Goal: Information Seeking & Learning: Get advice/opinions

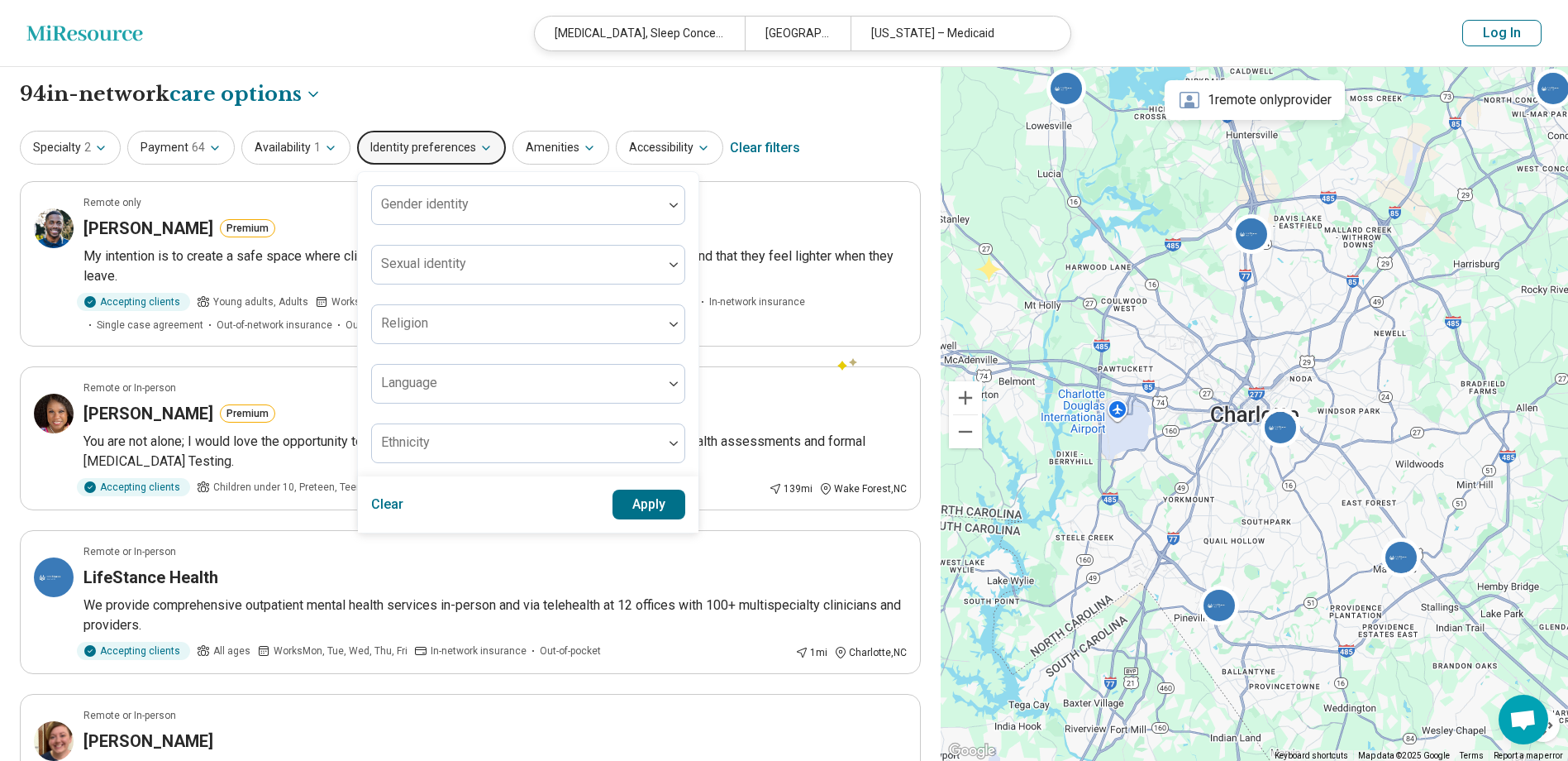
select select "***"
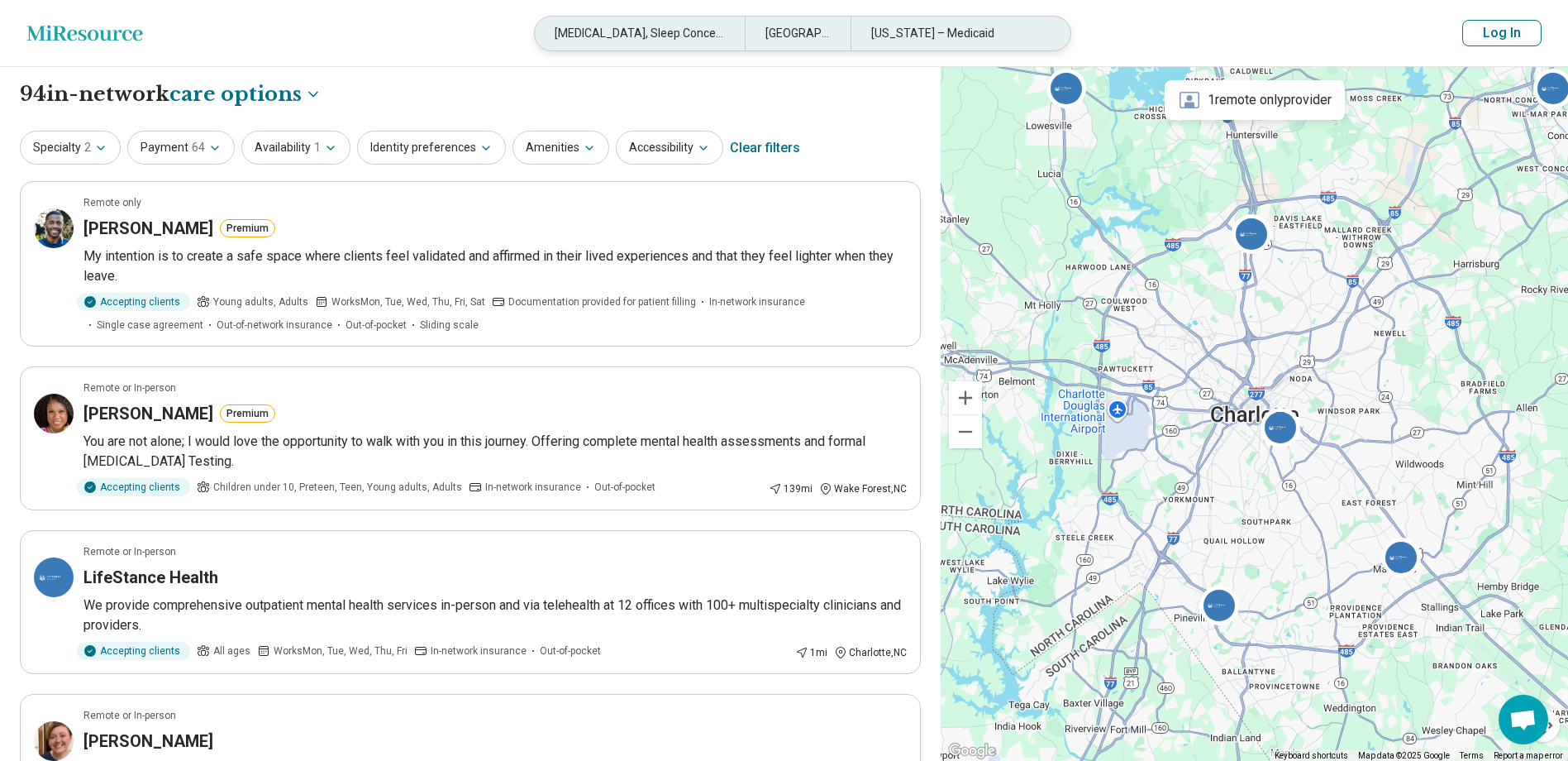
click at [681, 38] on div "[MEDICAL_DATA], Sleep Concerns" at bounding box center [640, 33] width 210 height 34
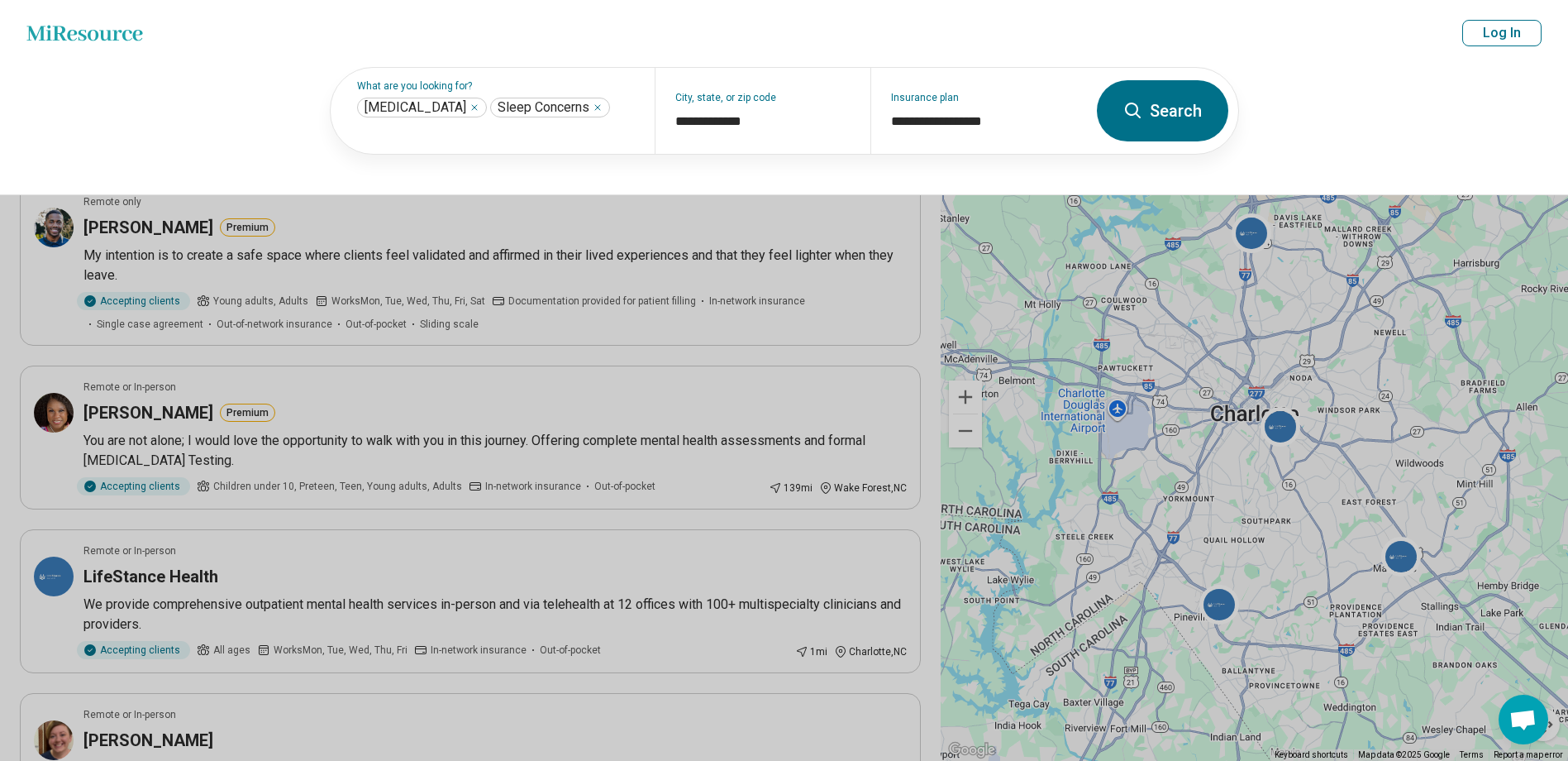
click at [575, 433] on button at bounding box center [784, 380] width 1568 height 761
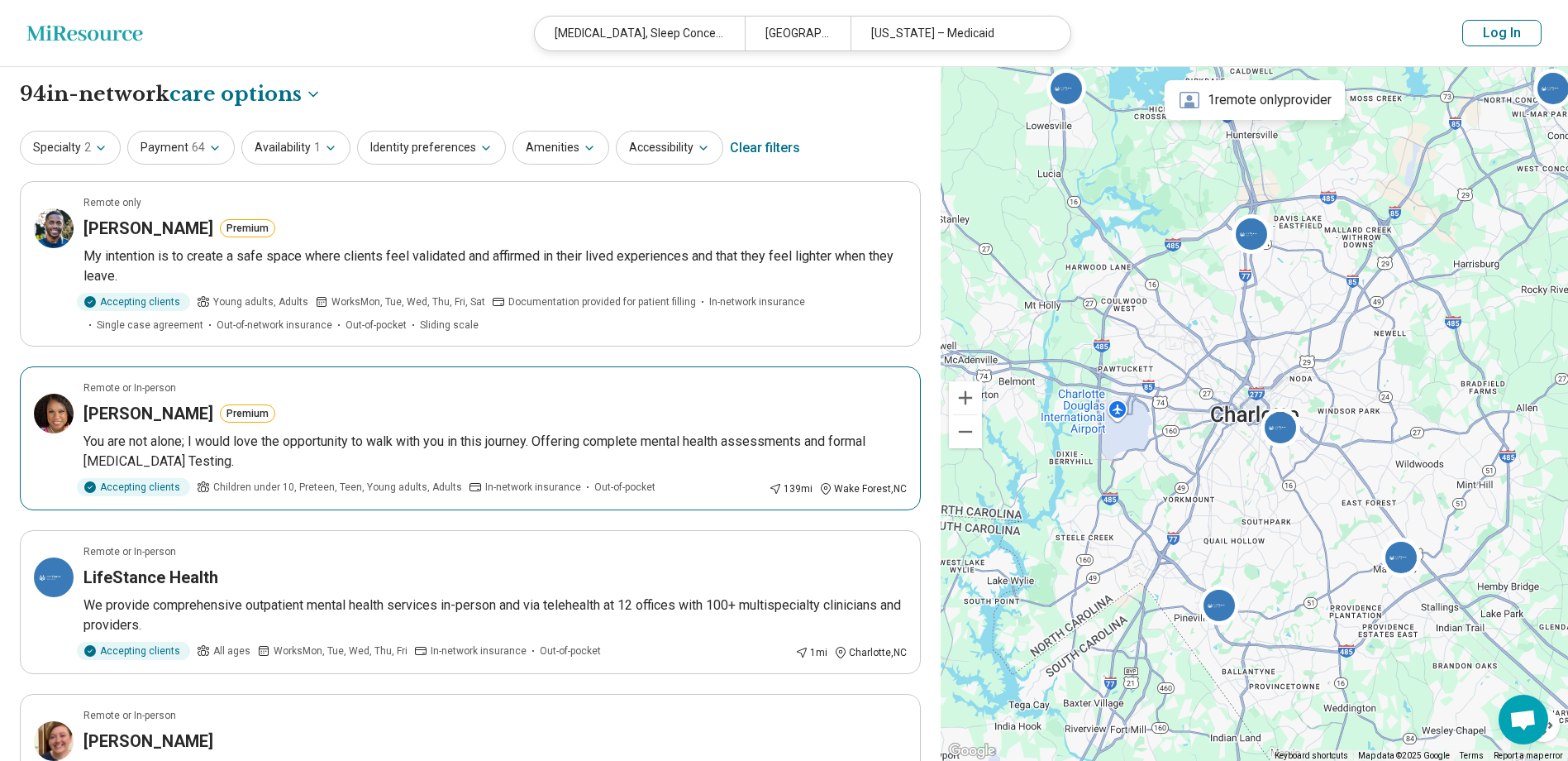
click at [571, 434] on p "You are not alone; I would love the opportunity to walk with you in this journe…" at bounding box center [495, 451] width 823 height 39
click at [80, 152] on button "Specialty 2" at bounding box center [70, 147] width 101 height 34
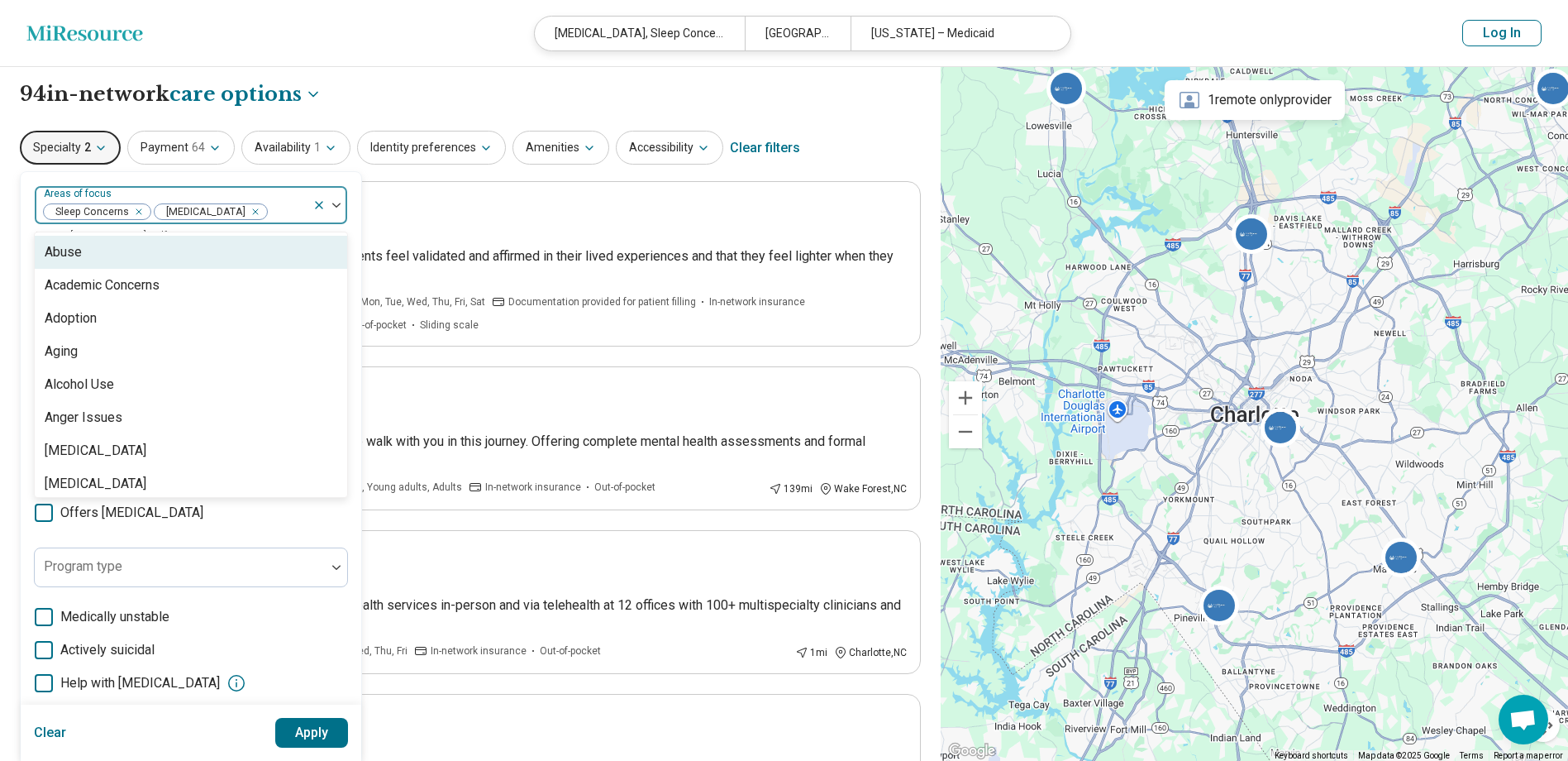
click at [293, 211] on div at bounding box center [287, 211] width 37 height 23
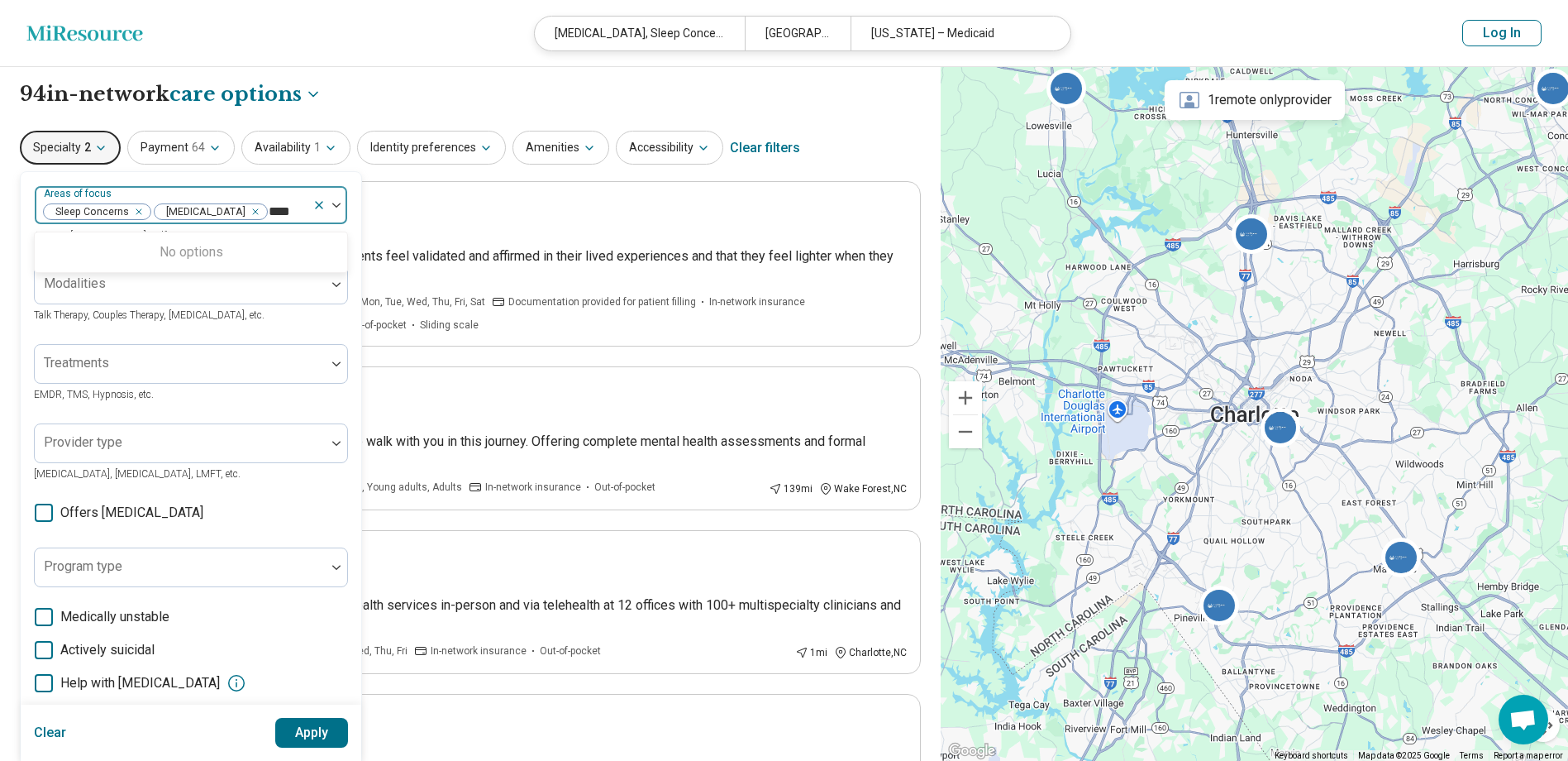
type input "***"
click at [260, 246] on div "[MEDICAL_DATA] ([MEDICAL_DATA])" at bounding box center [152, 252] width 215 height 20
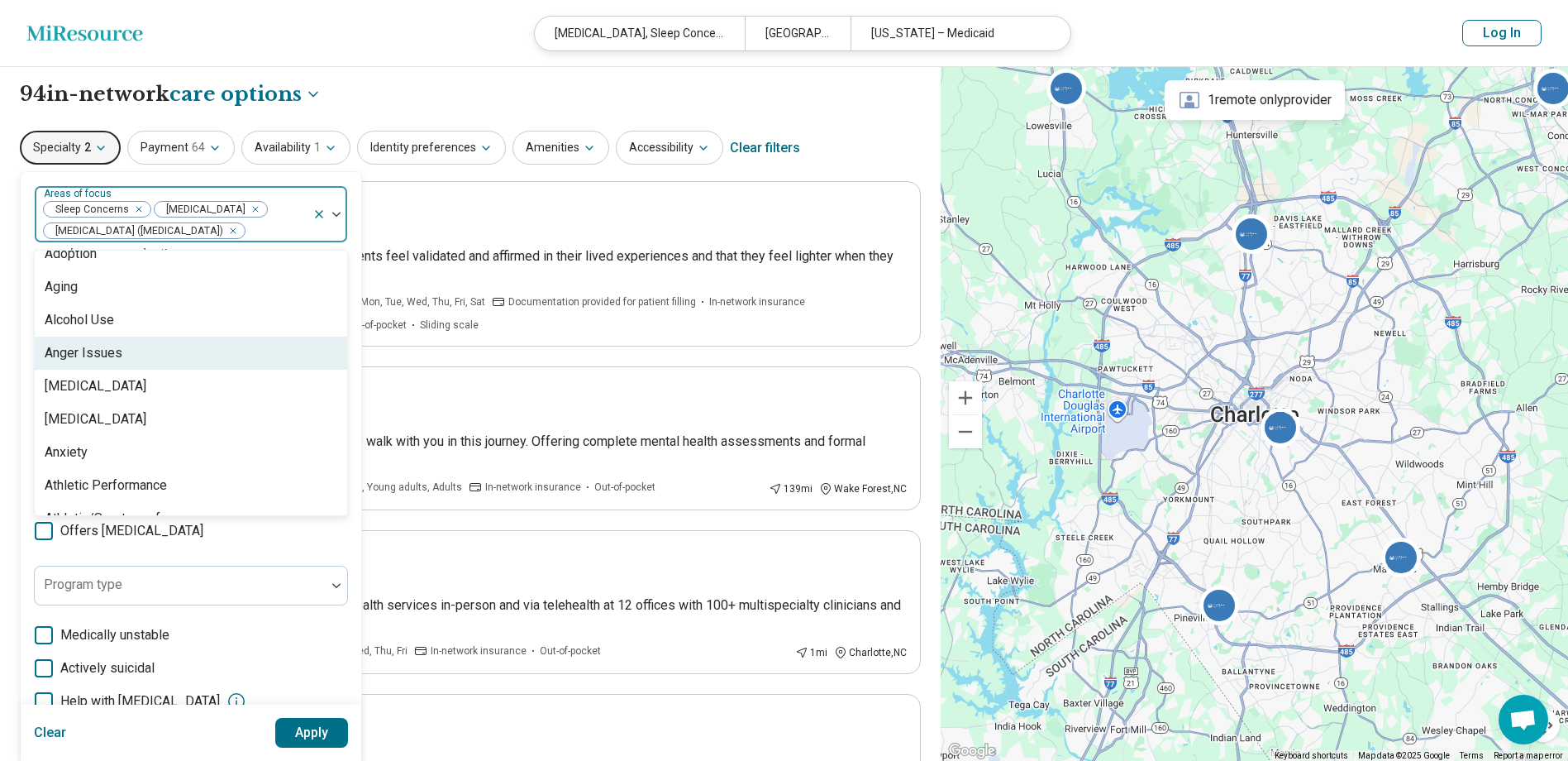
scroll to position [166, 0]
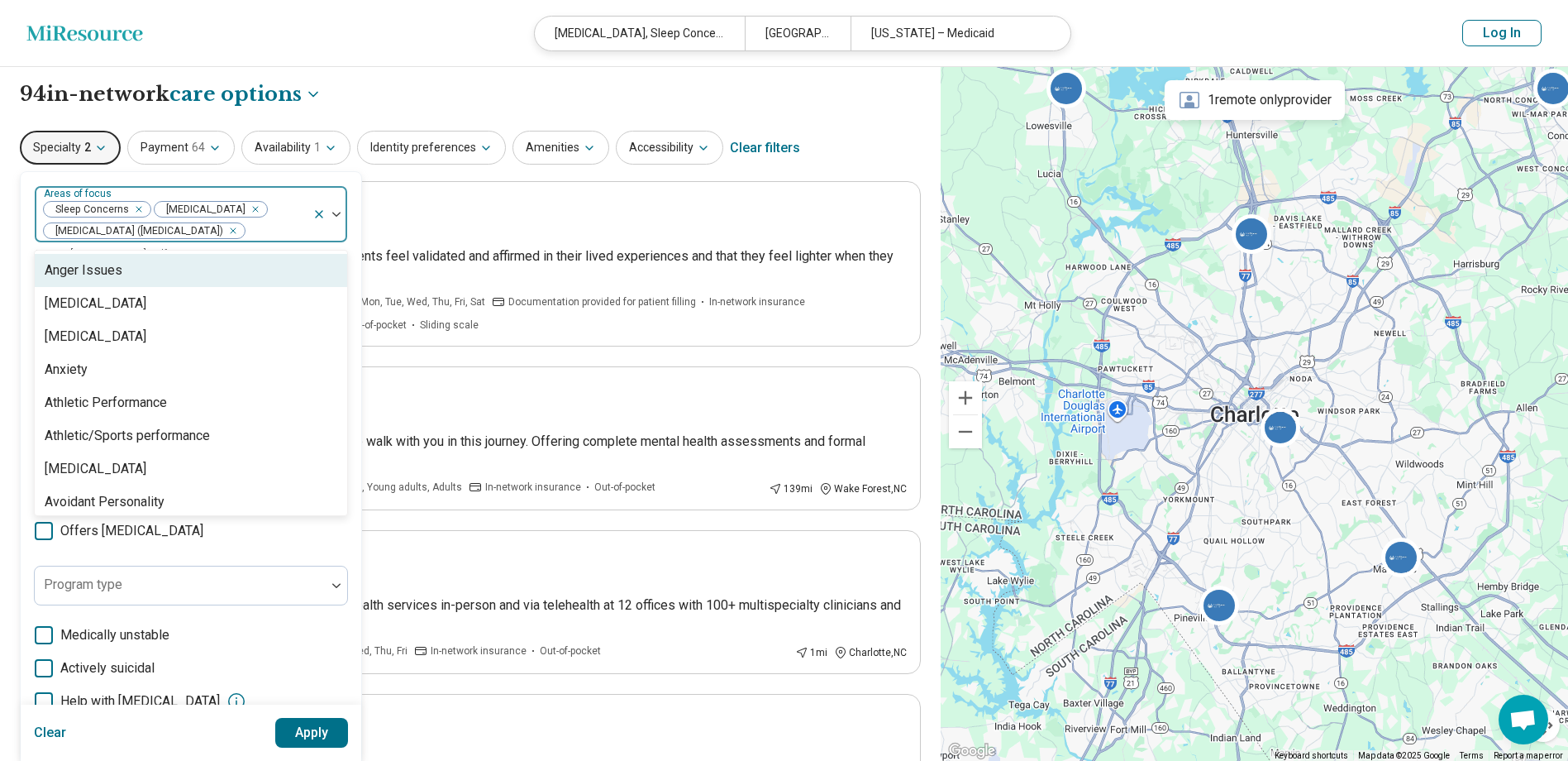
click at [101, 269] on div "Anger Issues" at bounding box center [83, 271] width 78 height 20
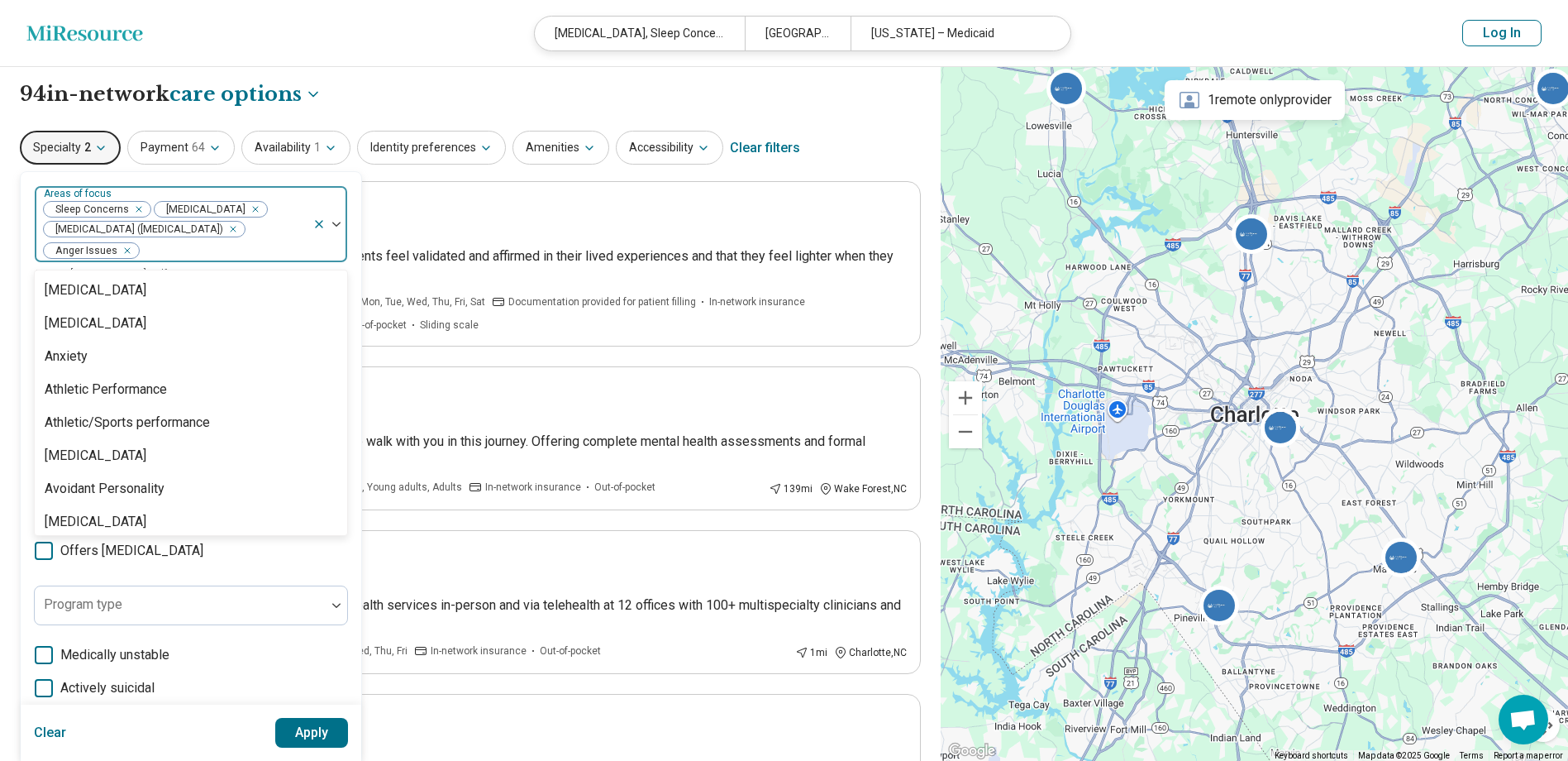
click at [331, 721] on button "Apply" at bounding box center [312, 733] width 73 height 30
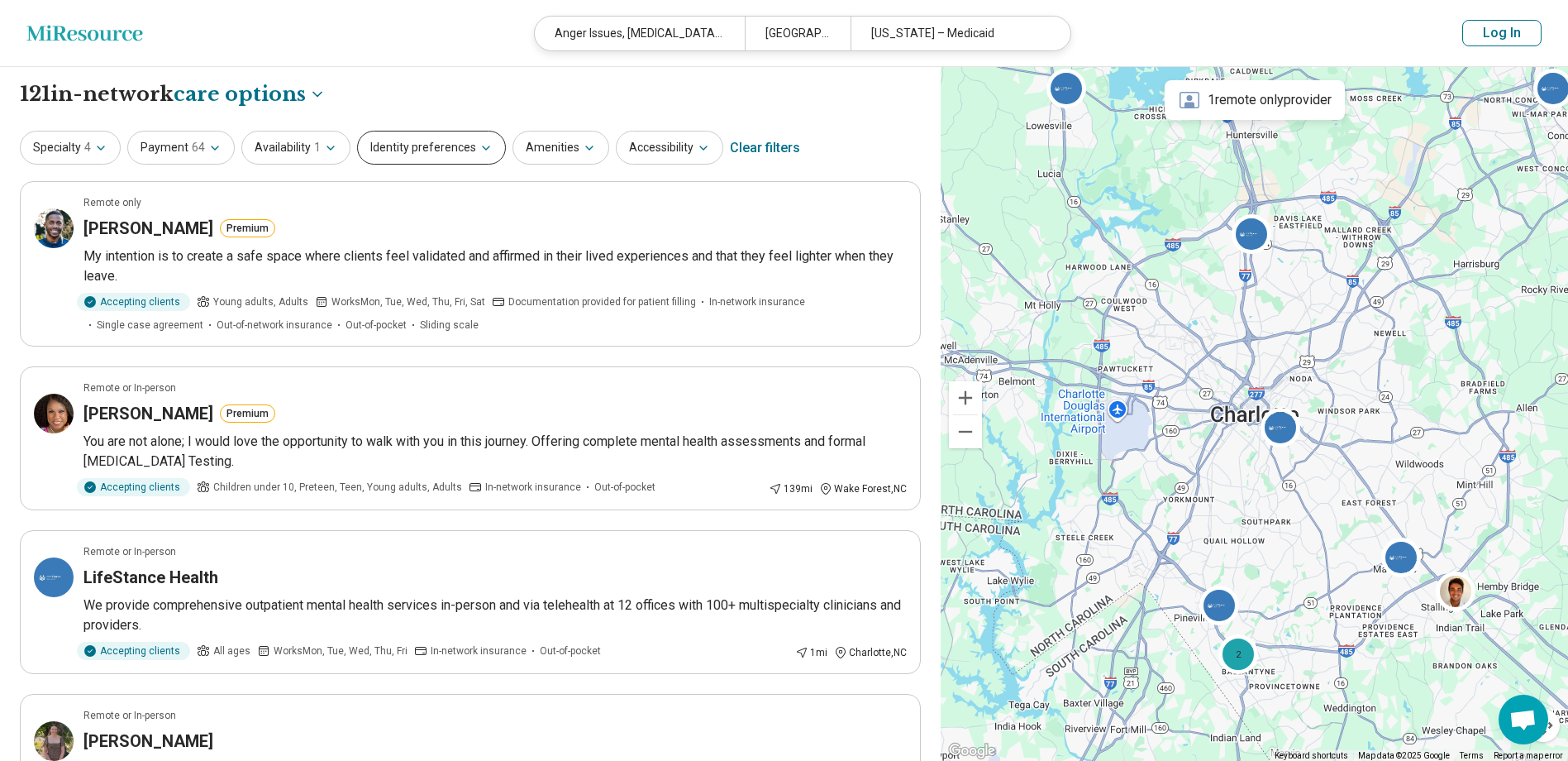
click at [404, 140] on button "Identity preferences" at bounding box center [431, 147] width 149 height 34
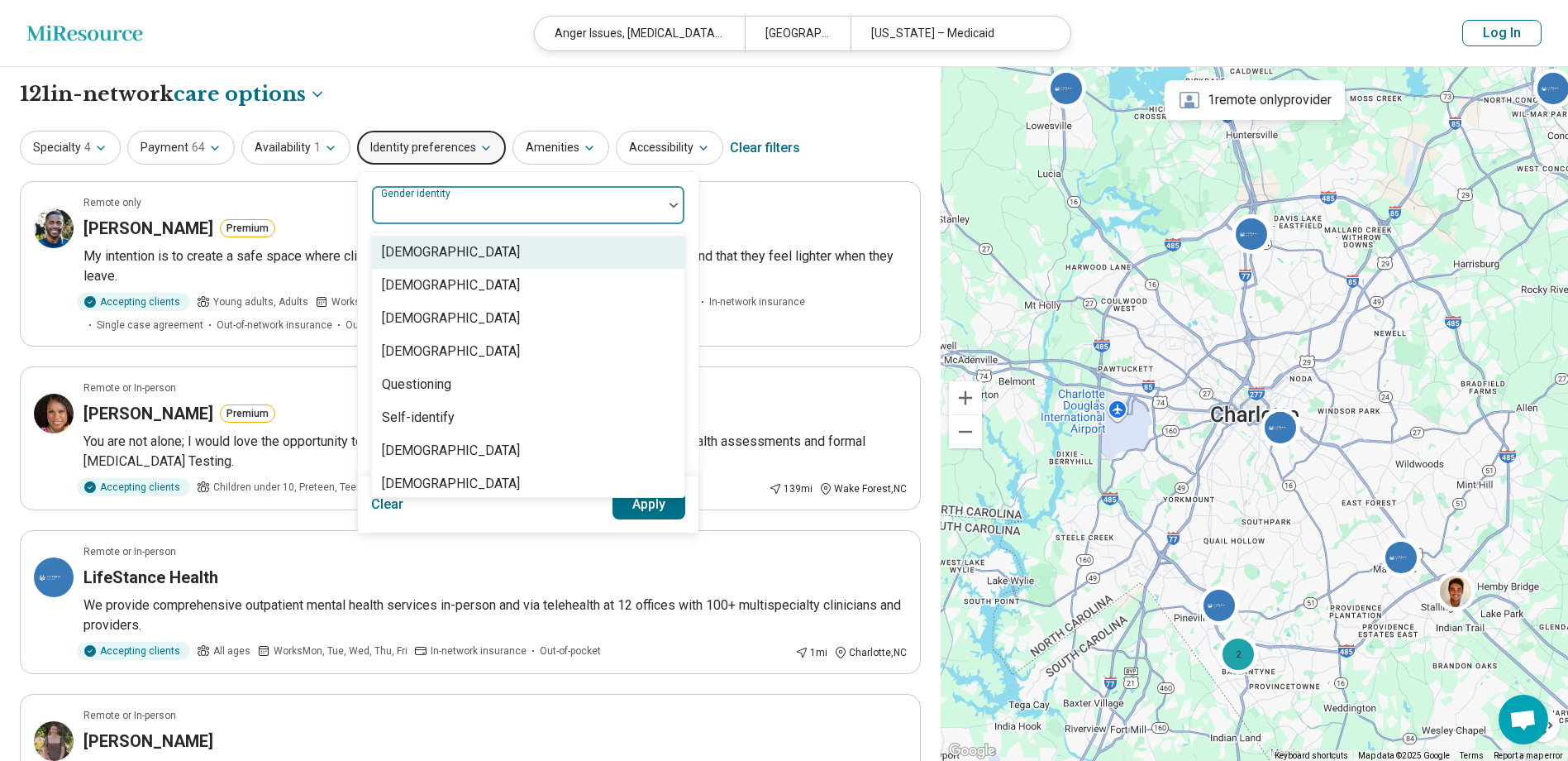
click at [415, 212] on div at bounding box center [517, 211] width 278 height 23
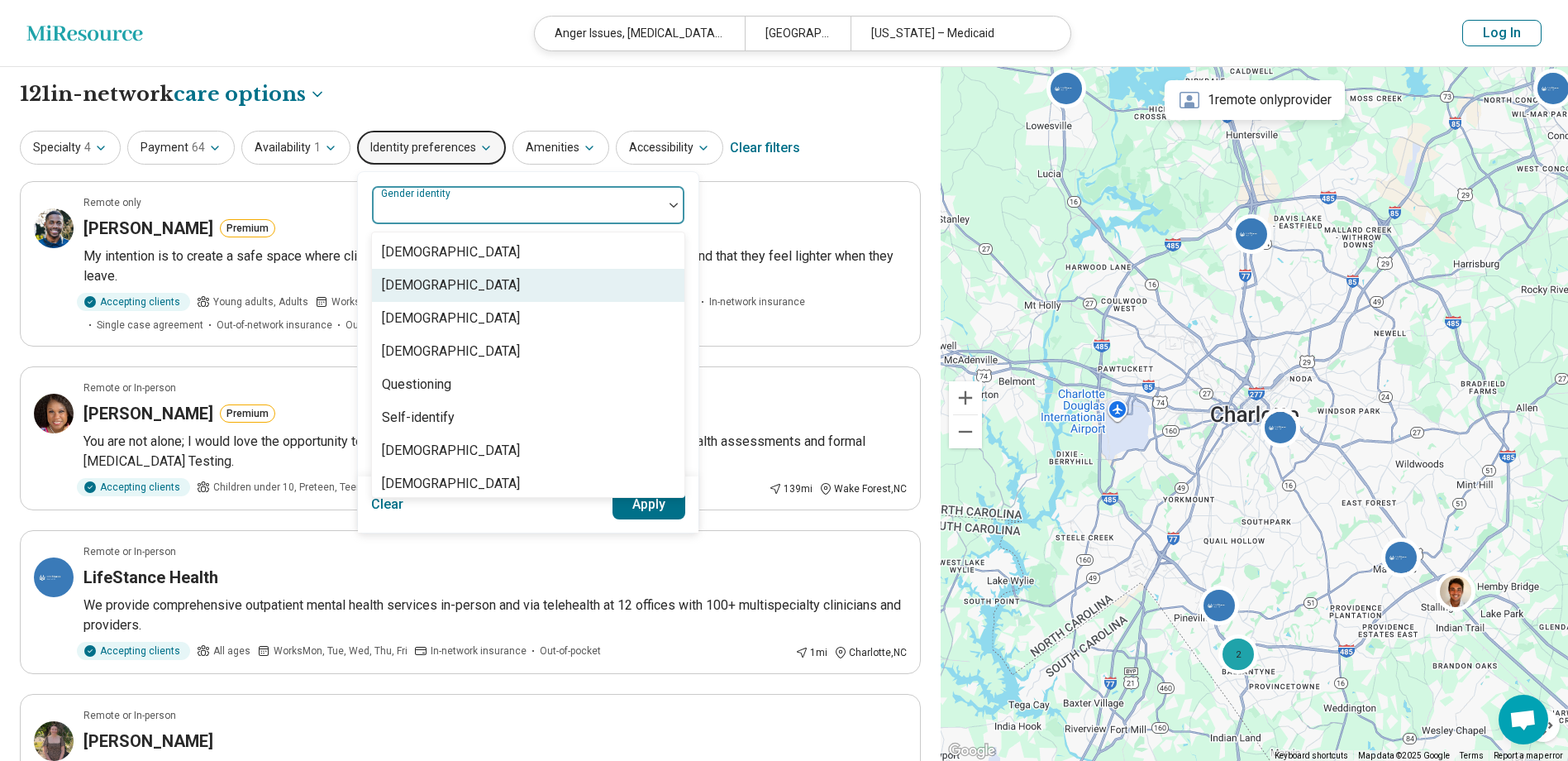
click at [422, 284] on div "[DEMOGRAPHIC_DATA]" at bounding box center [451, 285] width 138 height 20
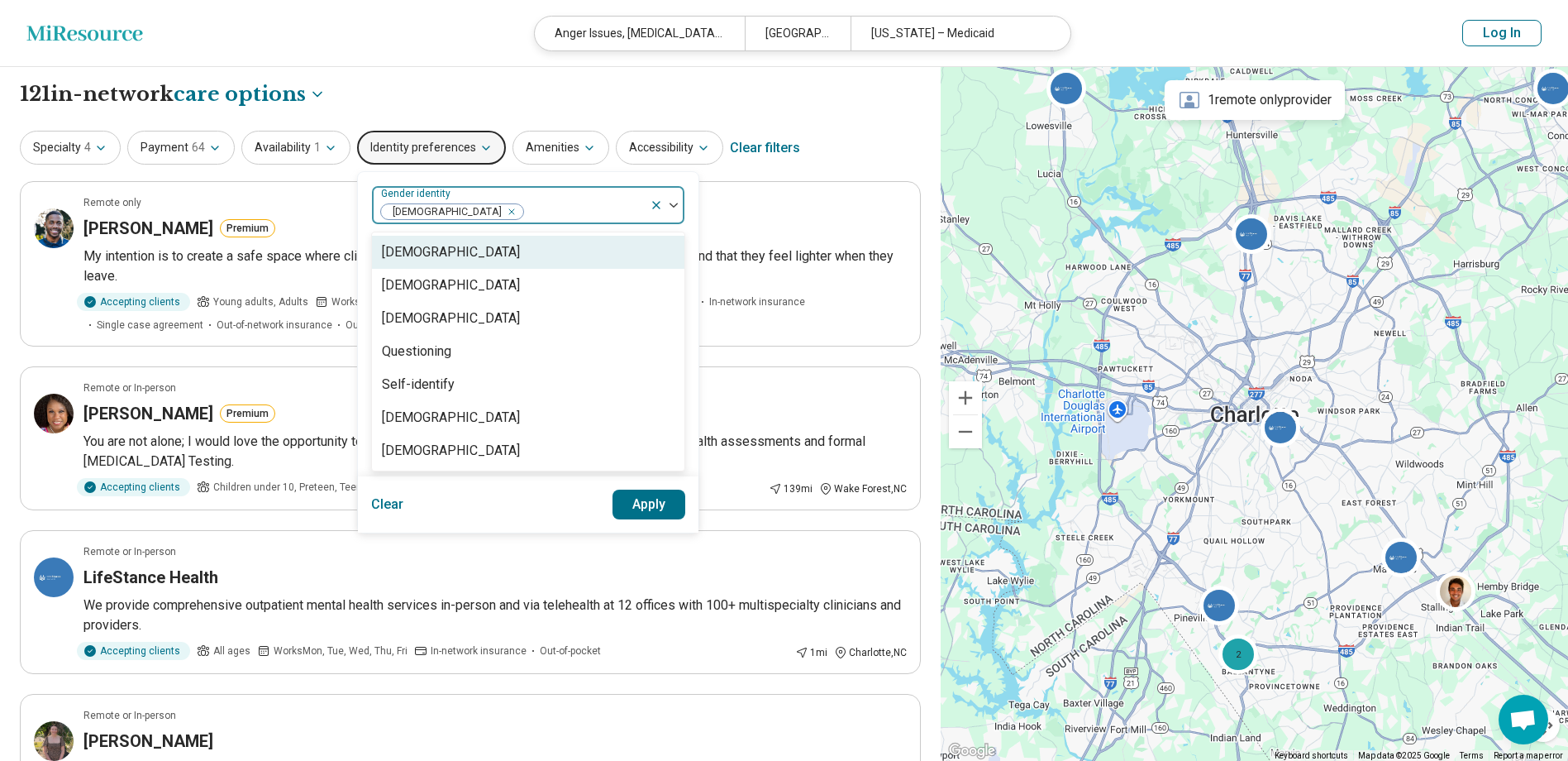
click at [502, 212] on icon "Remove [object Object]" at bounding box center [507, 211] width 12 height 12
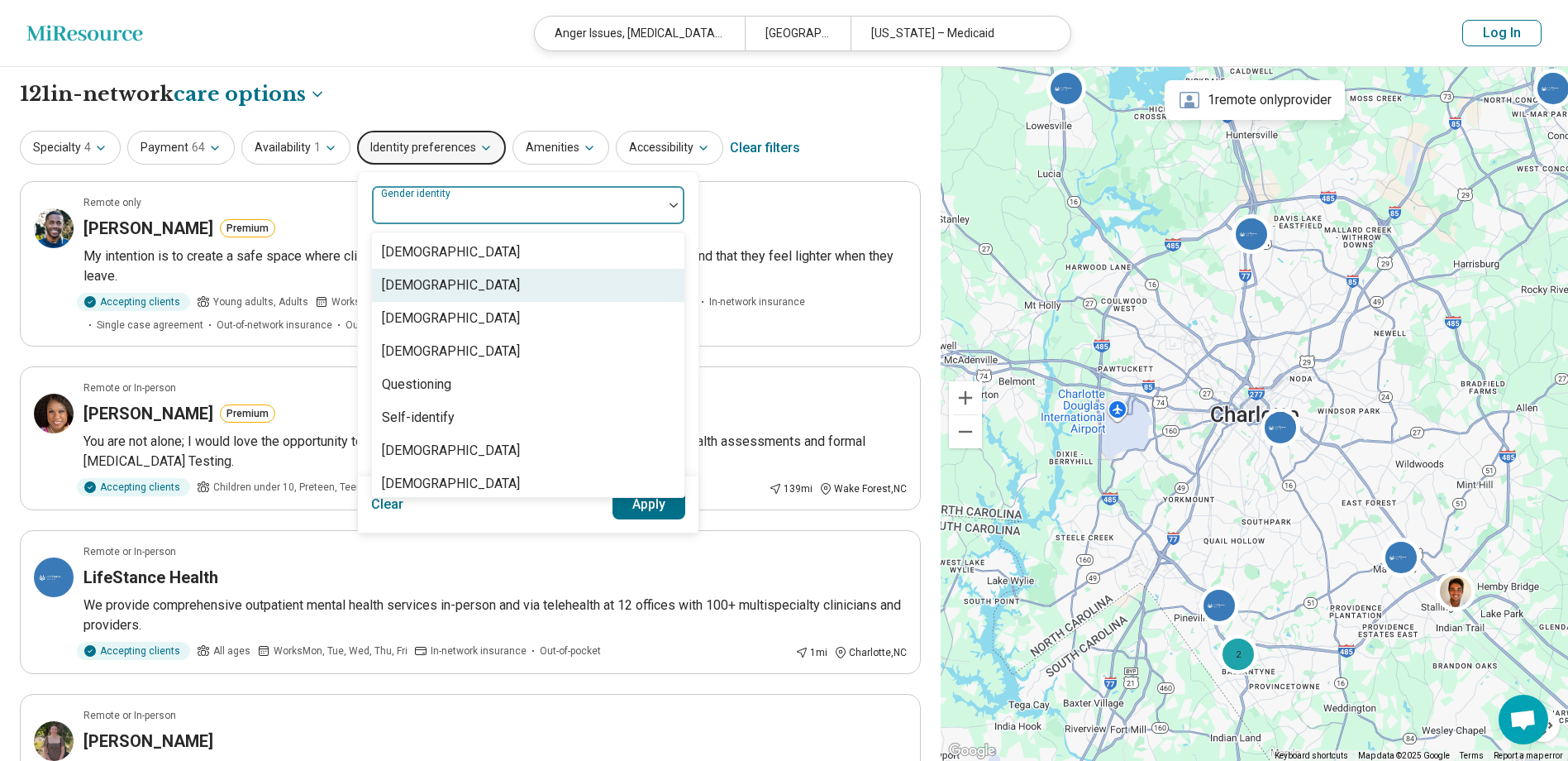
scroll to position [6, 0]
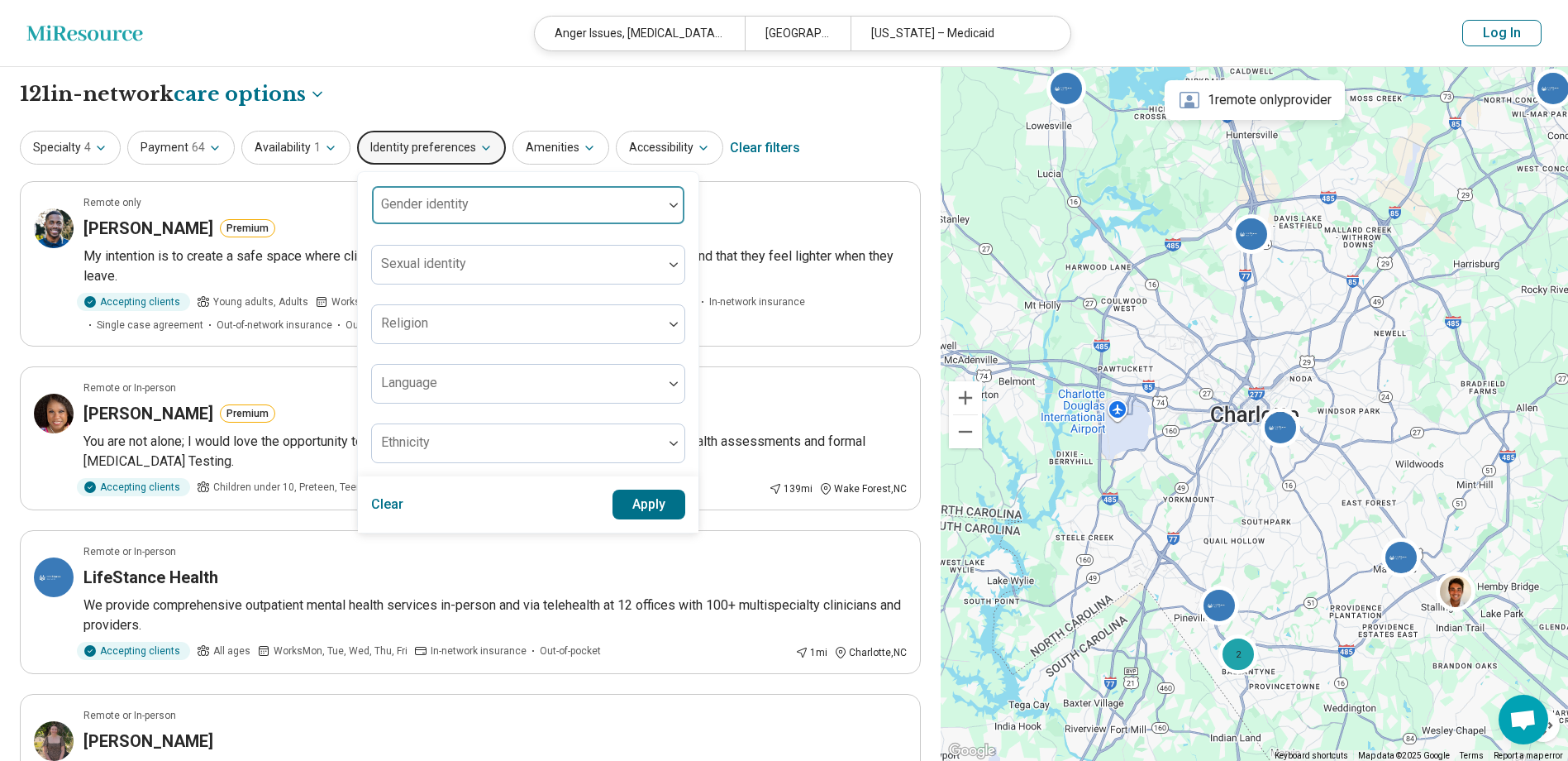
click at [459, 143] on button "Identity preferences" at bounding box center [431, 147] width 149 height 34
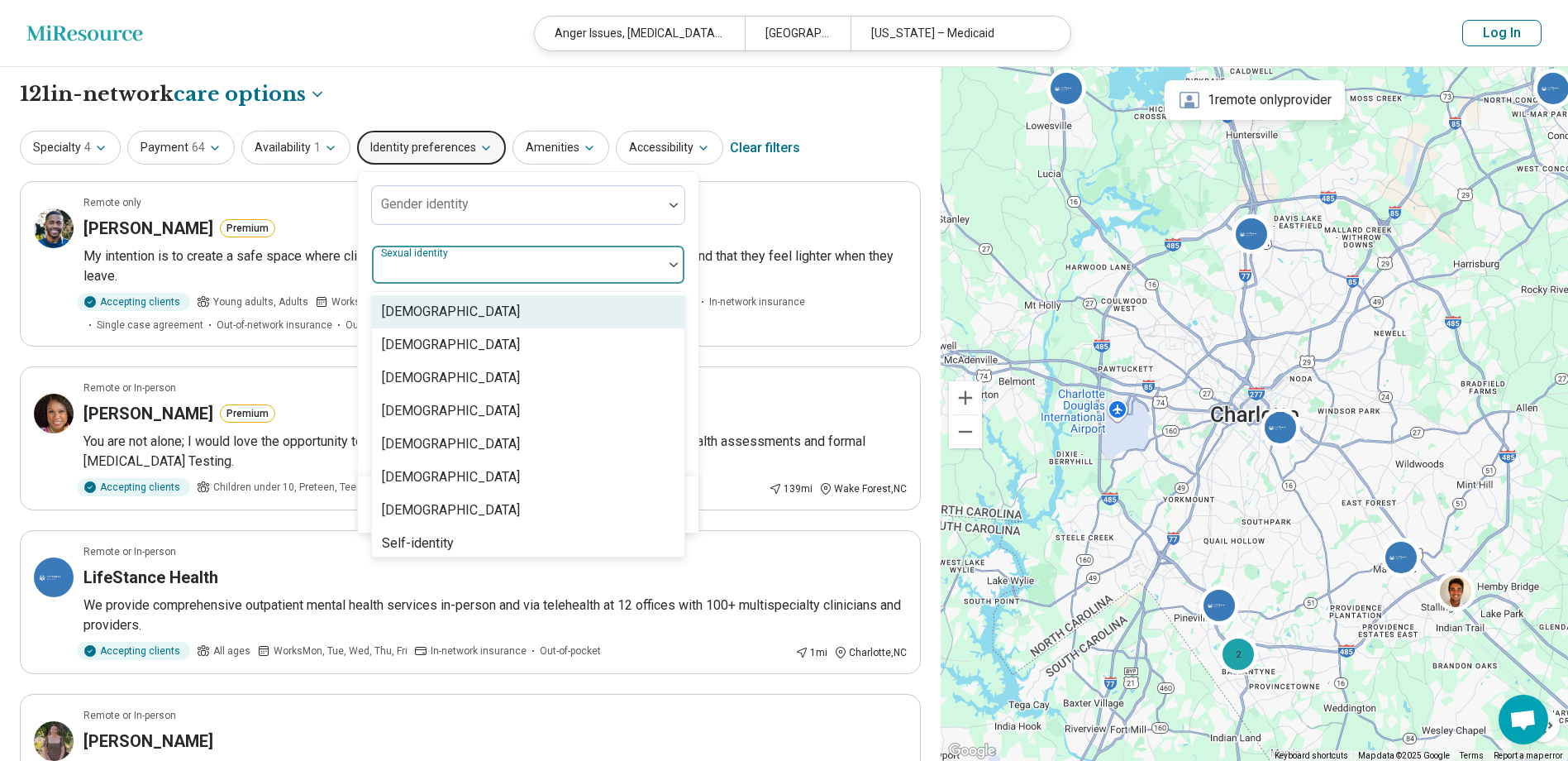
click at [448, 264] on div "Sexual identity" at bounding box center [528, 264] width 314 height 39
click at [412, 262] on div at bounding box center [517, 271] width 278 height 23
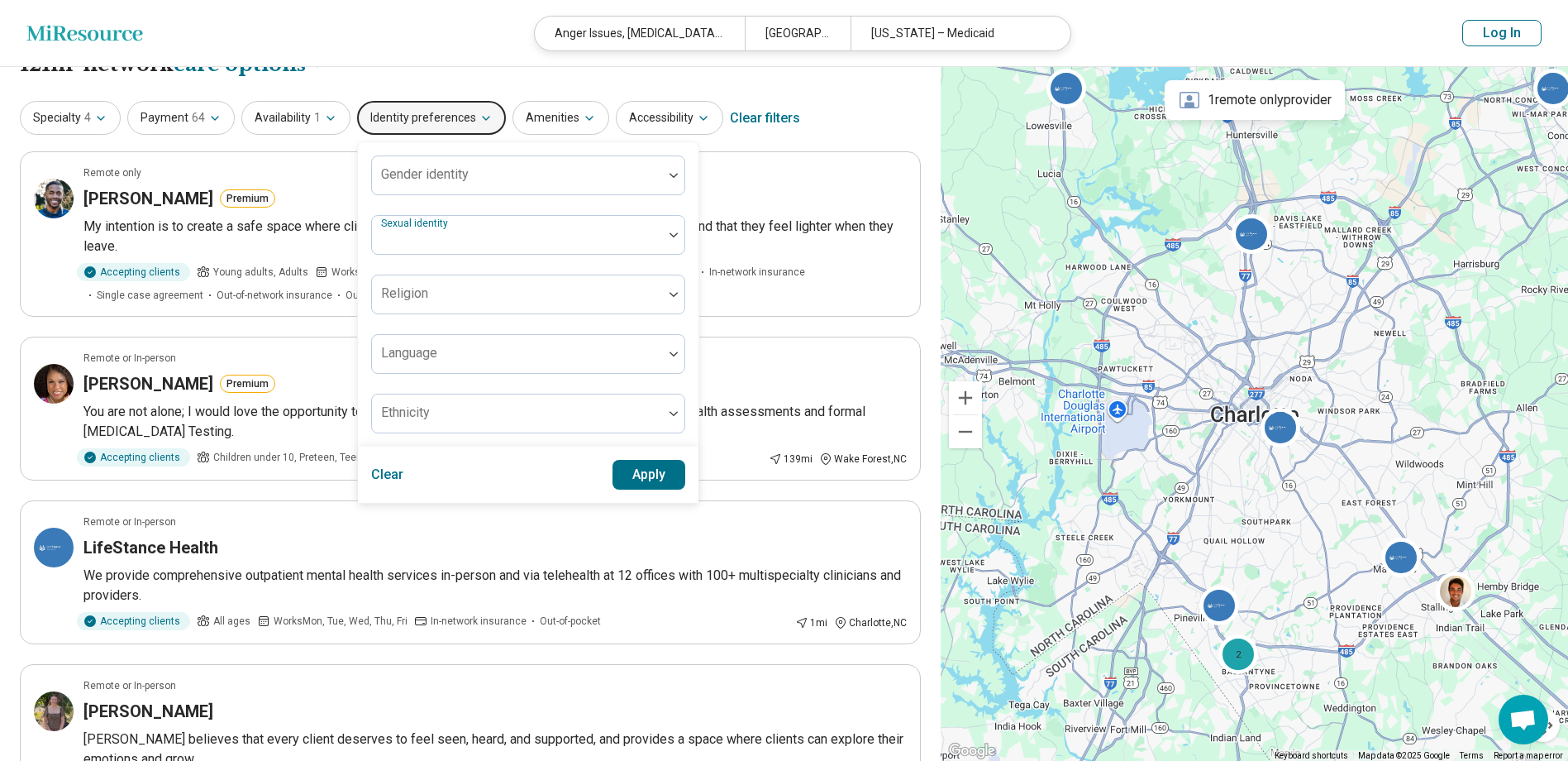
scroll to position [0, 0]
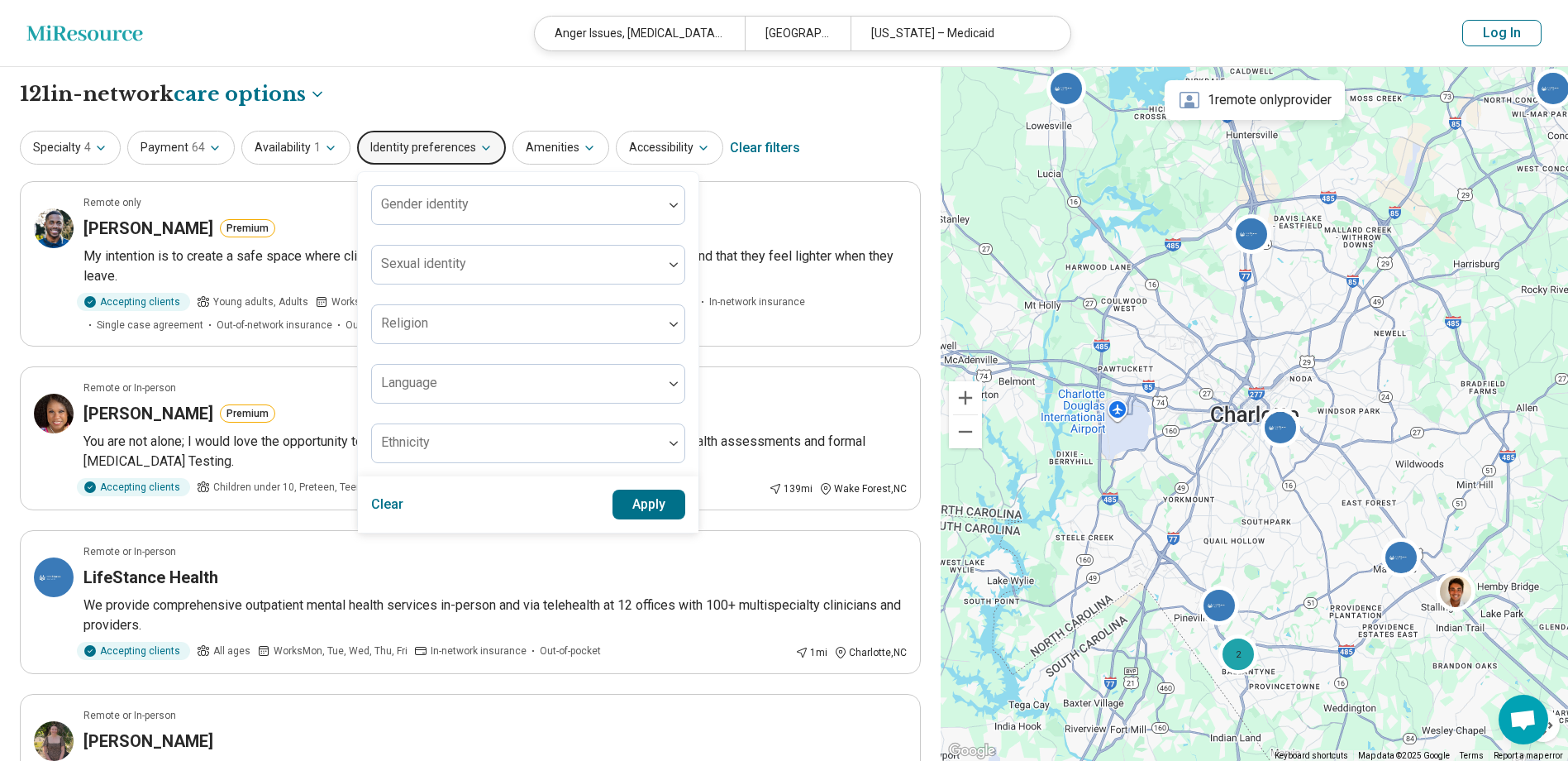
click at [468, 151] on button "Identity preferences" at bounding box center [431, 147] width 149 height 34
click at [467, 149] on button "Identity preferences" at bounding box center [431, 147] width 149 height 34
click at [543, 145] on button "Amenities" at bounding box center [560, 147] width 97 height 34
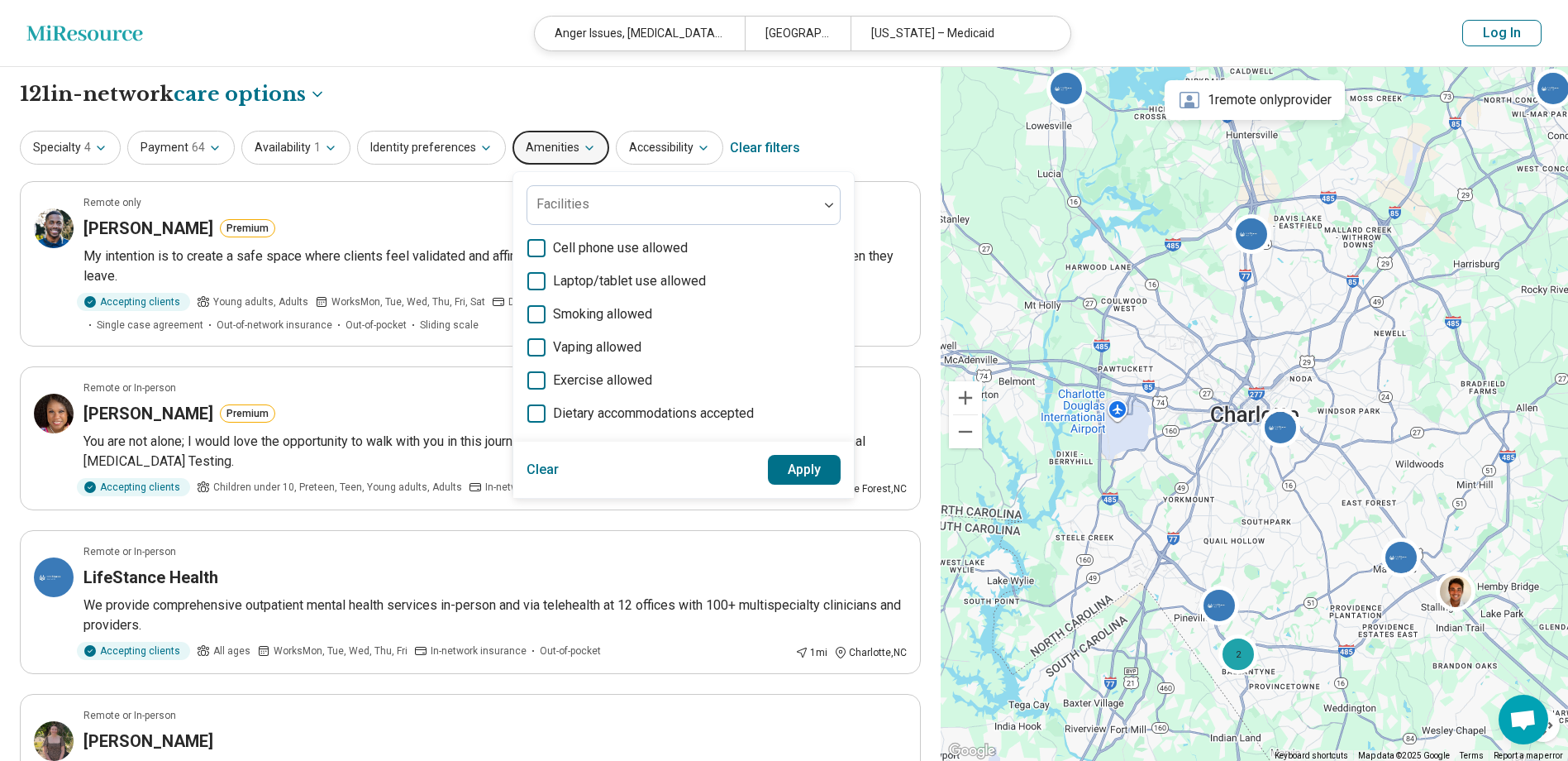
click at [531, 342] on icon at bounding box center [537, 348] width 18 height 18
click at [784, 466] on button "Apply" at bounding box center [805, 469] width 73 height 30
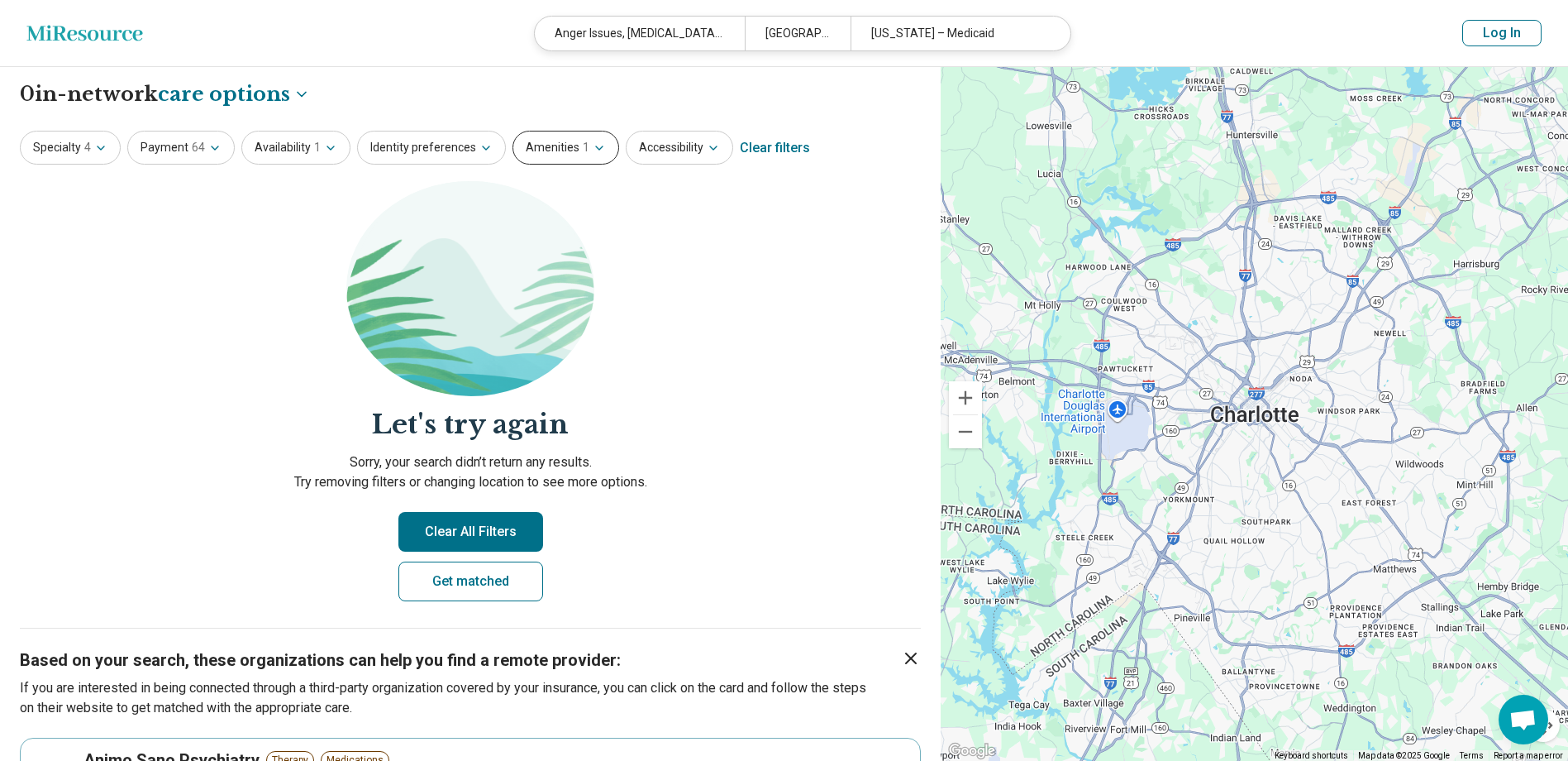
click at [538, 152] on button "Amenities 1" at bounding box center [565, 147] width 107 height 34
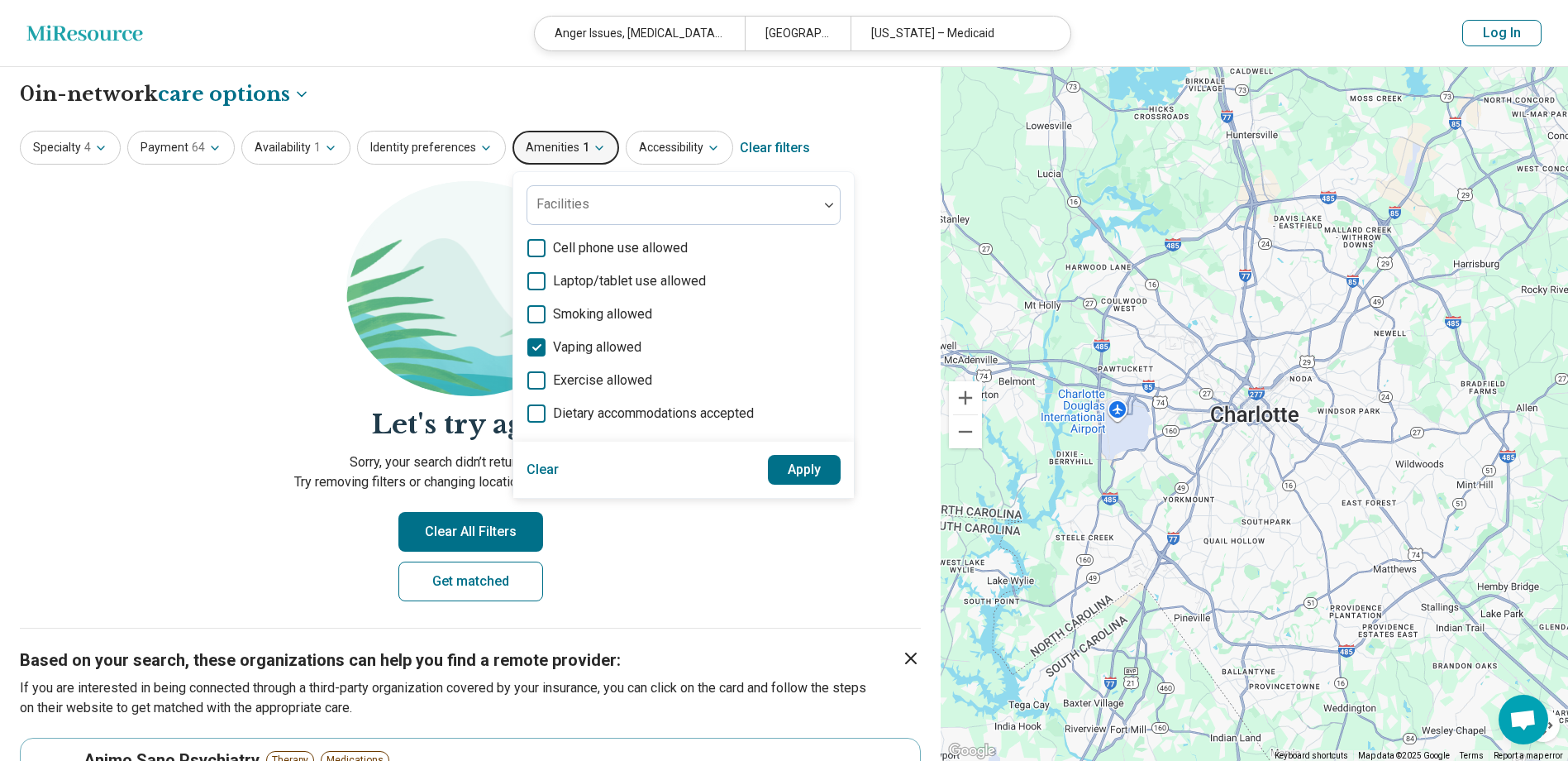
click at [528, 339] on icon at bounding box center [537, 348] width 18 height 18
click at [528, 312] on icon at bounding box center [537, 315] width 18 height 18
click at [784, 468] on button "Apply" at bounding box center [805, 469] width 73 height 30
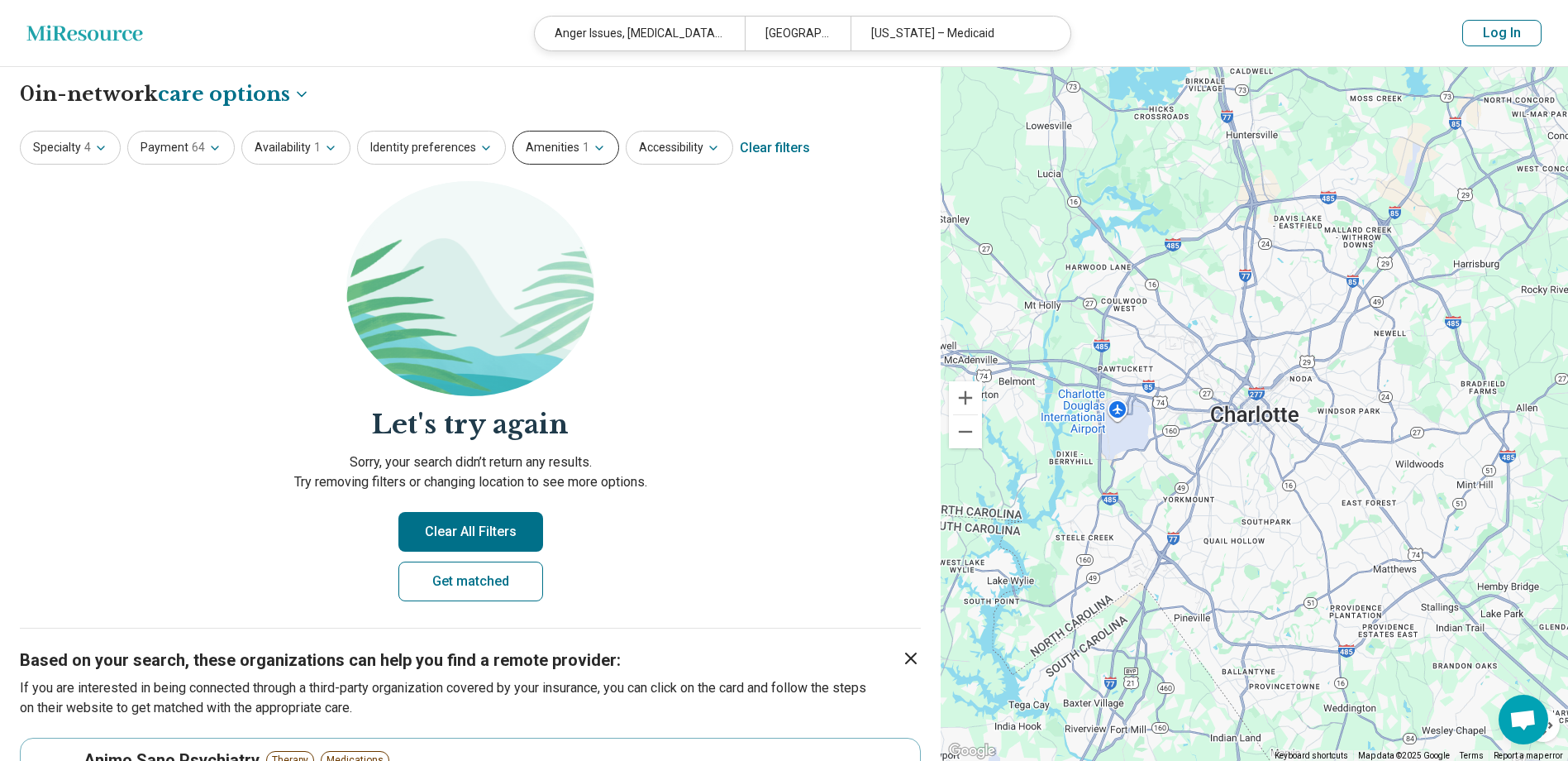
click at [559, 151] on button "Amenities 1" at bounding box center [565, 147] width 107 height 34
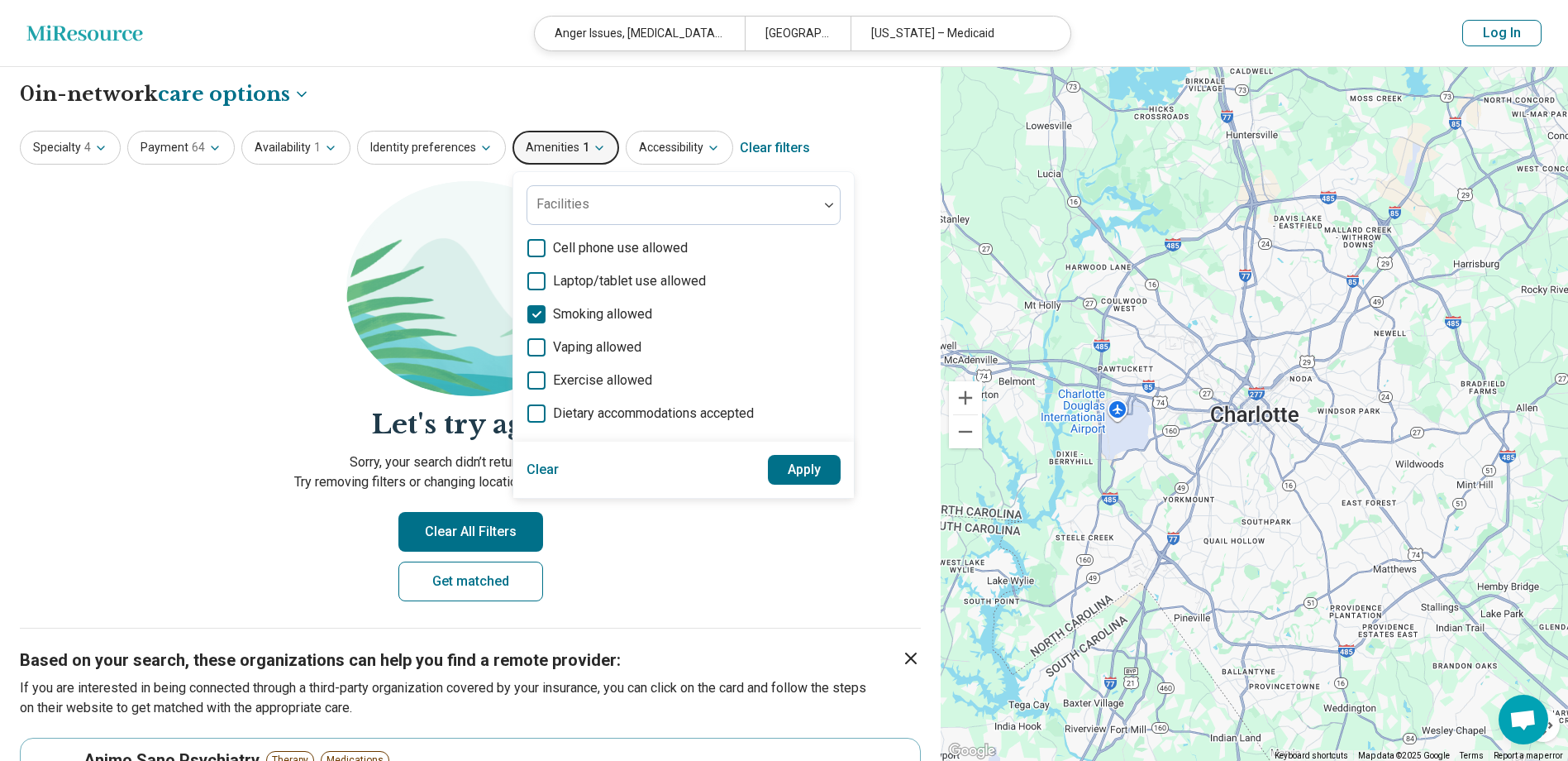
click at [537, 247] on label "Cell phone use allowed" at bounding box center [683, 248] width 314 height 20
click at [528, 311] on icon at bounding box center [537, 315] width 18 height 18
click at [768, 469] on button "Apply" at bounding box center [805, 469] width 73 height 30
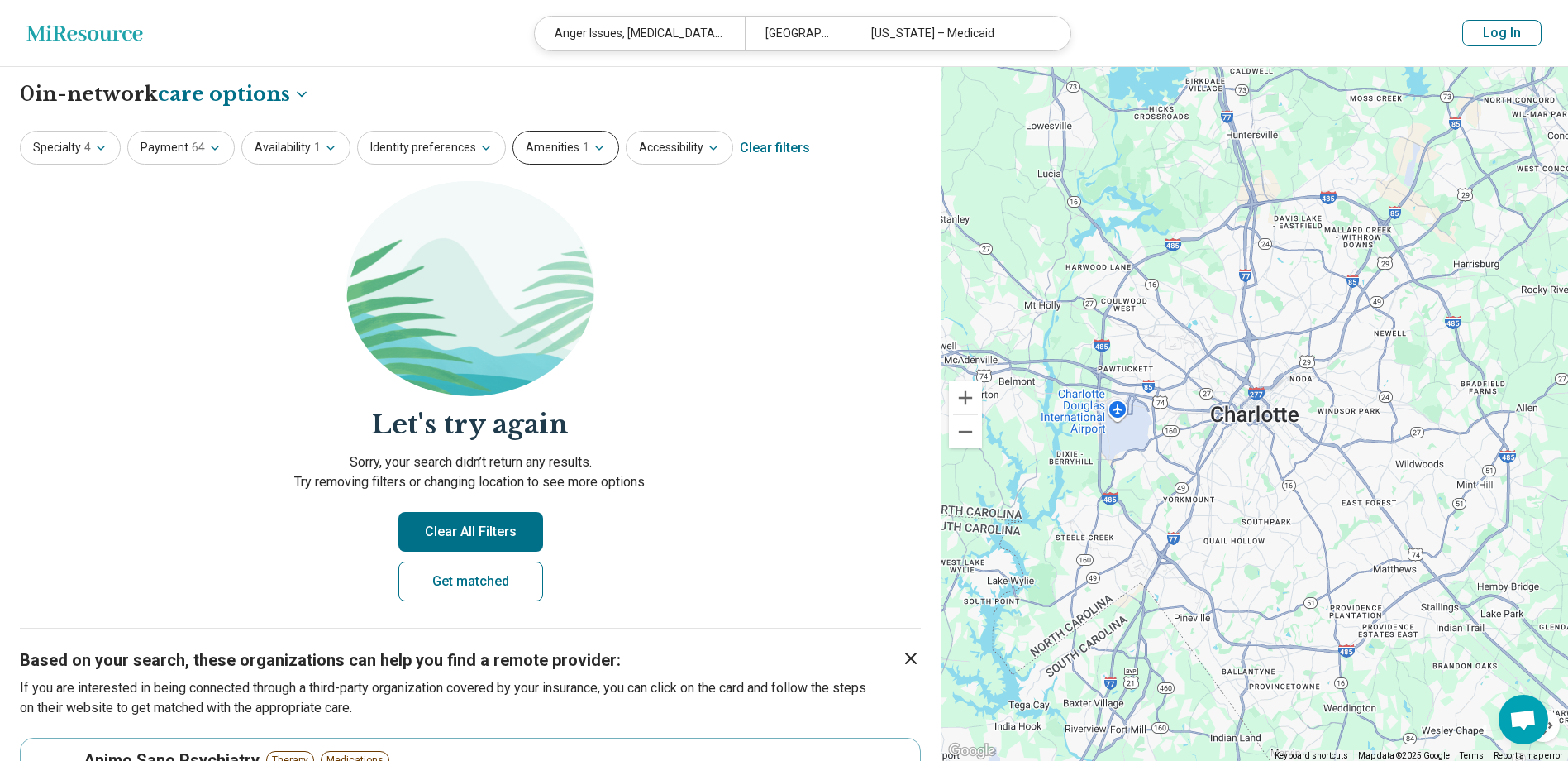
click at [558, 164] on button "Amenities 1" at bounding box center [565, 147] width 107 height 34
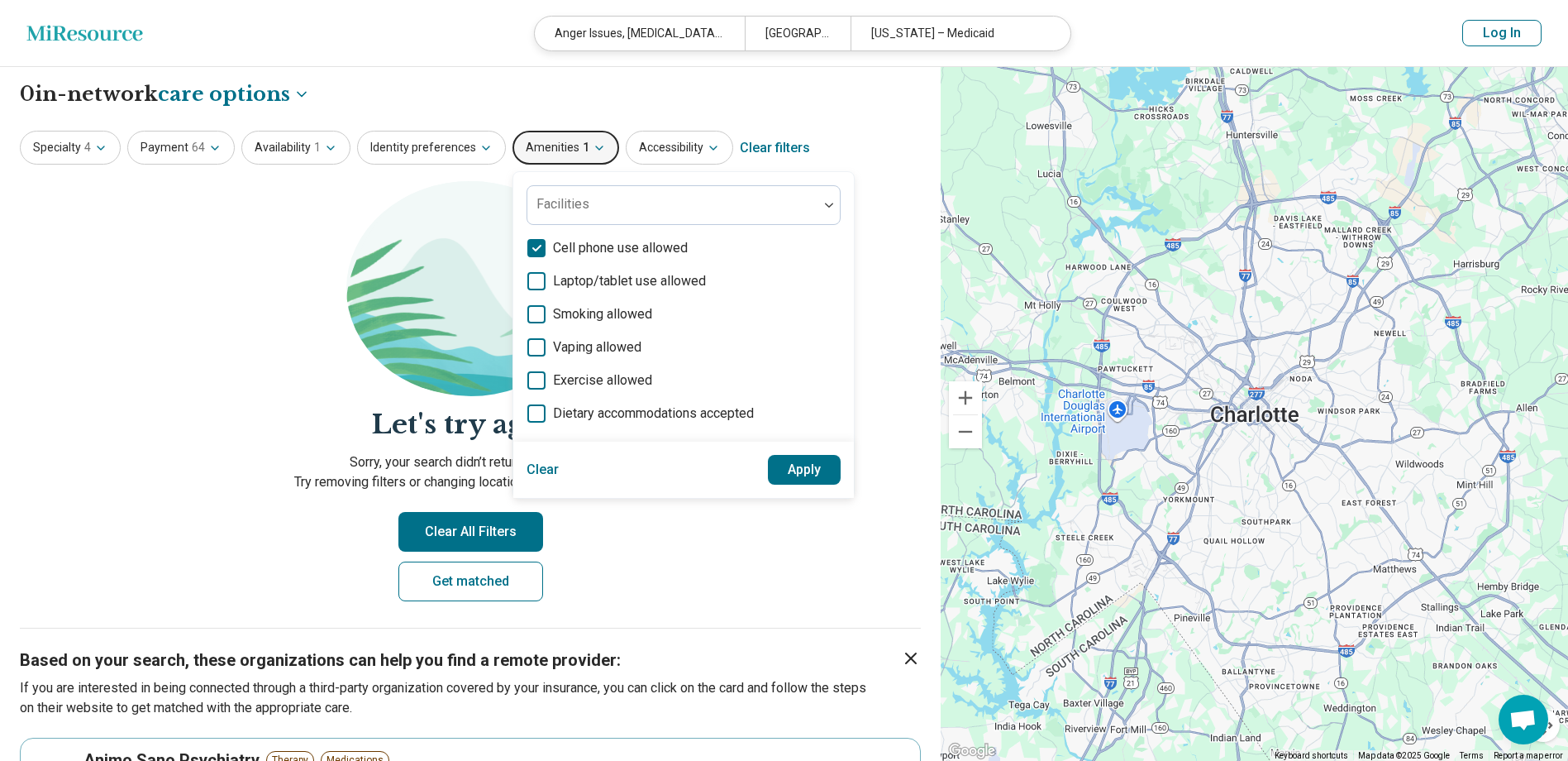
click at [558, 156] on button "Amenities 1" at bounding box center [565, 147] width 107 height 34
click at [531, 282] on icon at bounding box center [537, 281] width 18 height 18
click at [533, 246] on polyline at bounding box center [537, 247] width 7 height 5
click at [768, 471] on button "Apply" at bounding box center [805, 469] width 73 height 30
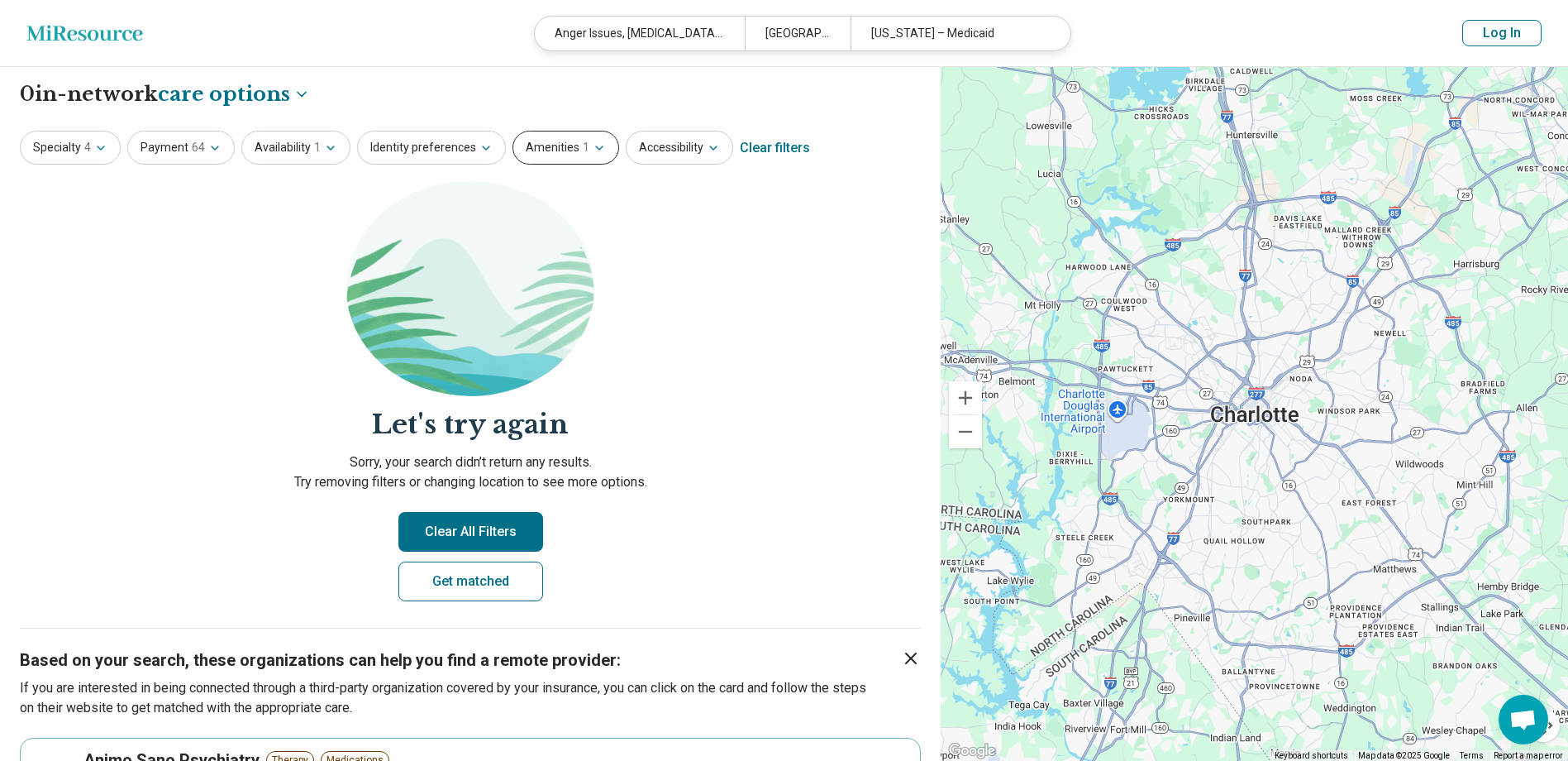
click at [607, 151] on div "Specialty 4 Payment 64 Availability 1 Identity preferences Amenities 1 Accessib…" at bounding box center [470, 147] width 901 height 39
click at [598, 151] on button "Amenities 1" at bounding box center [565, 147] width 107 height 34
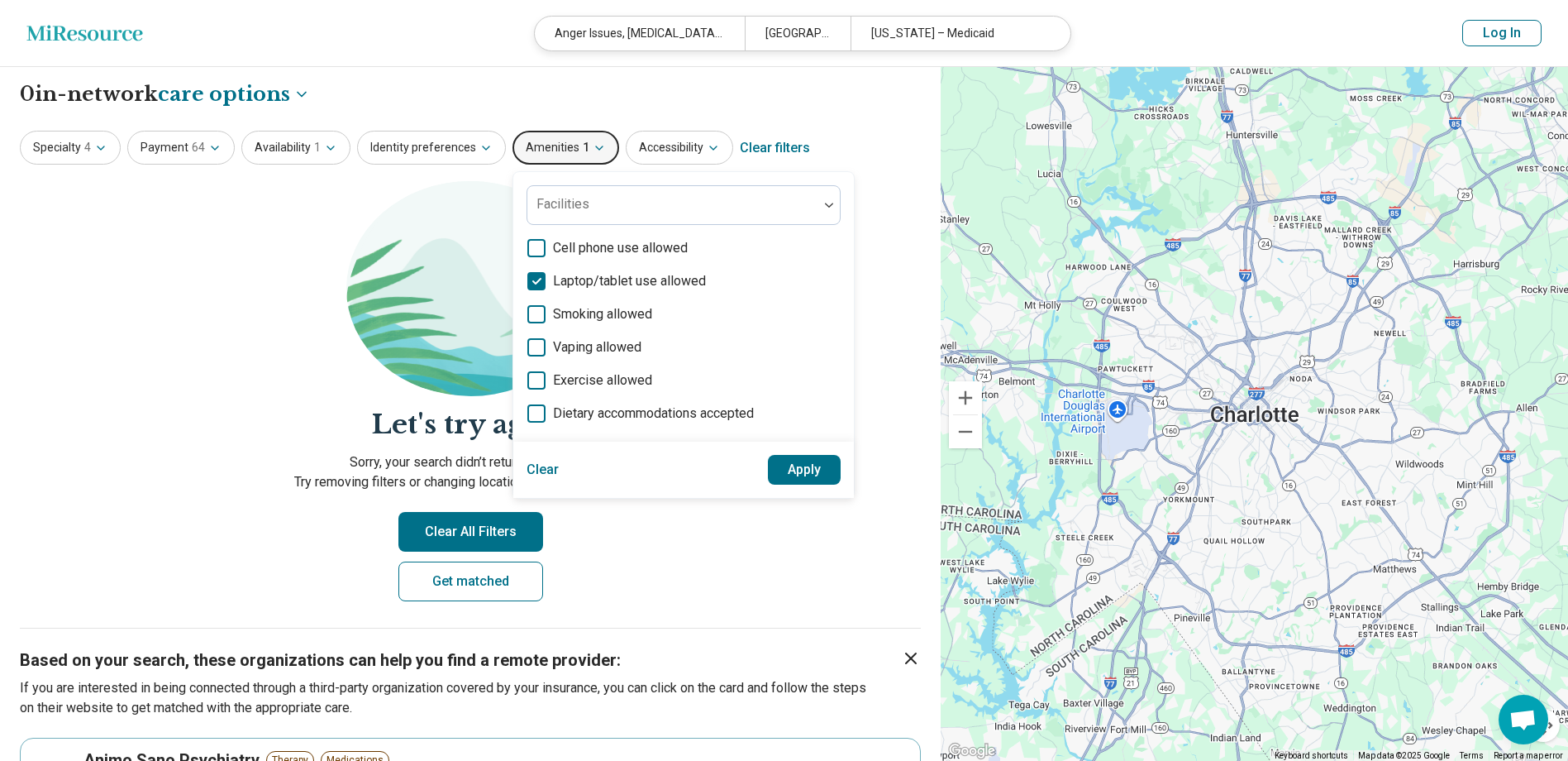
click at [604, 380] on span "Exercise allowed" at bounding box center [603, 380] width 99 height 20
click at [537, 291] on label "Laptop/tablet use allowed" at bounding box center [683, 281] width 314 height 20
click at [803, 472] on button "Apply" at bounding box center [805, 469] width 73 height 30
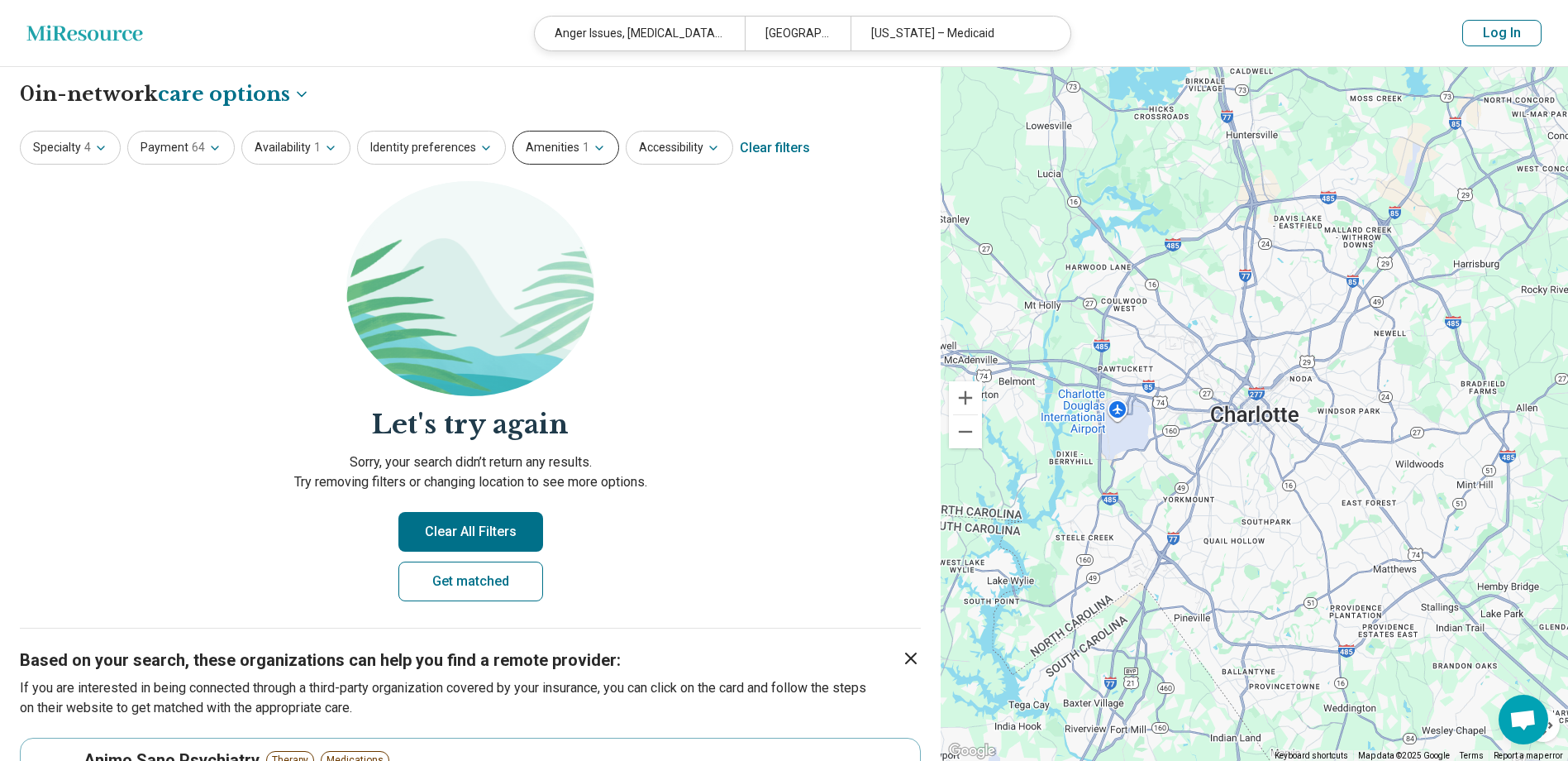
click at [582, 152] on span "1" at bounding box center [585, 147] width 6 height 17
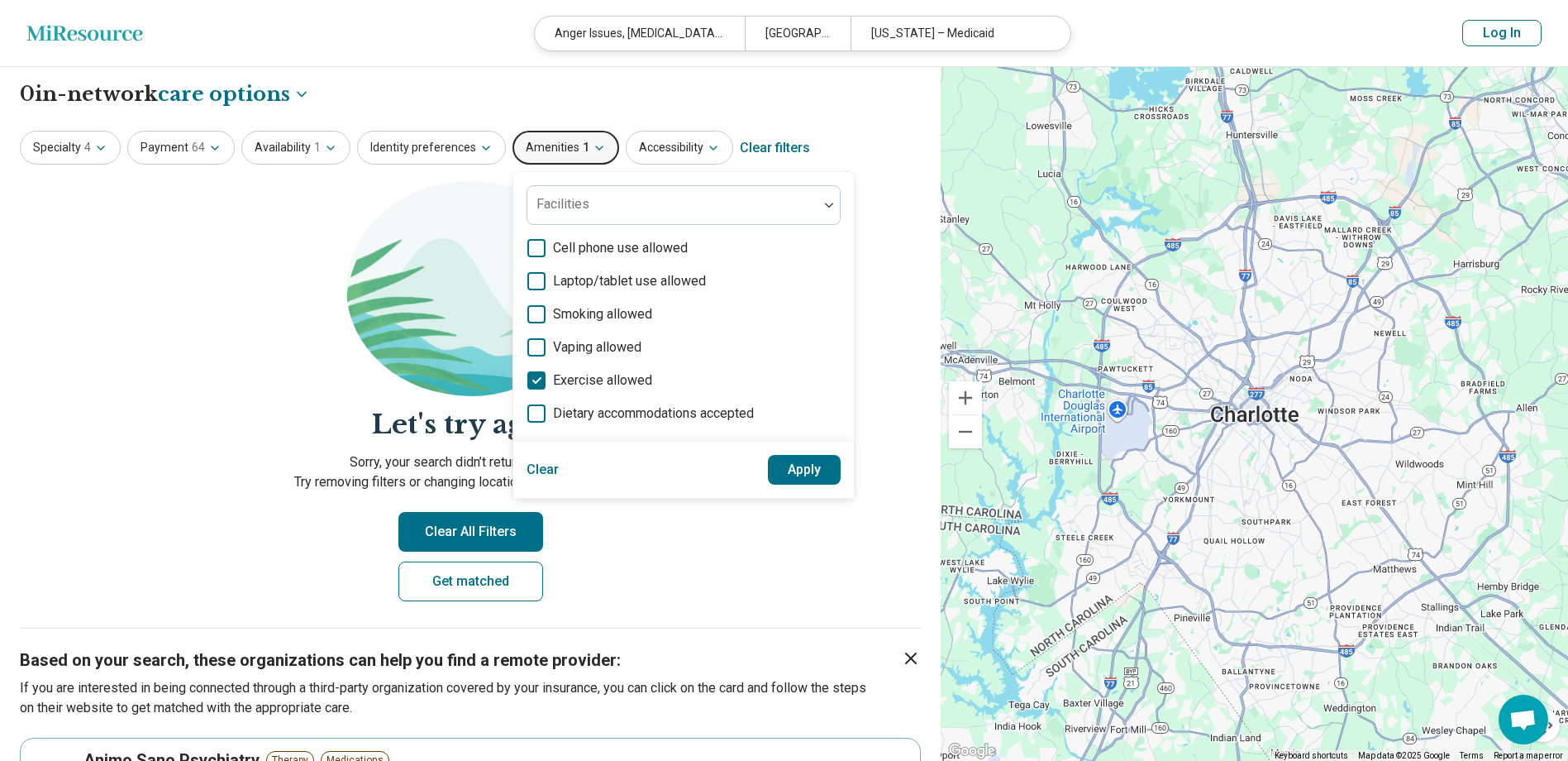
click at [537, 380] on icon at bounding box center [537, 380] width 18 height 18
click at [553, 412] on span "Dietary accommodations accepted" at bounding box center [654, 413] width 201 height 20
click at [795, 462] on button "Apply" at bounding box center [805, 469] width 73 height 30
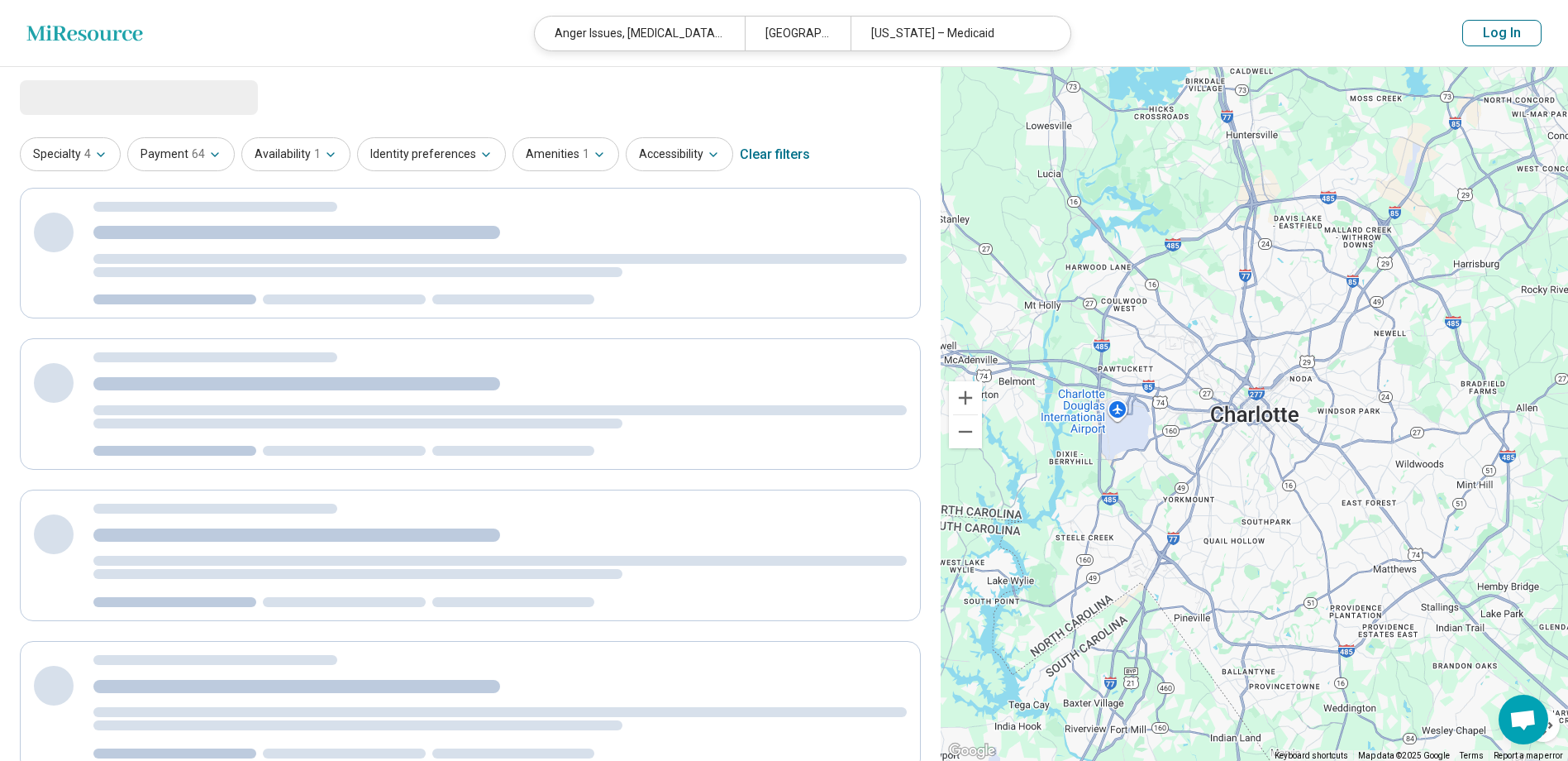
select select "***"
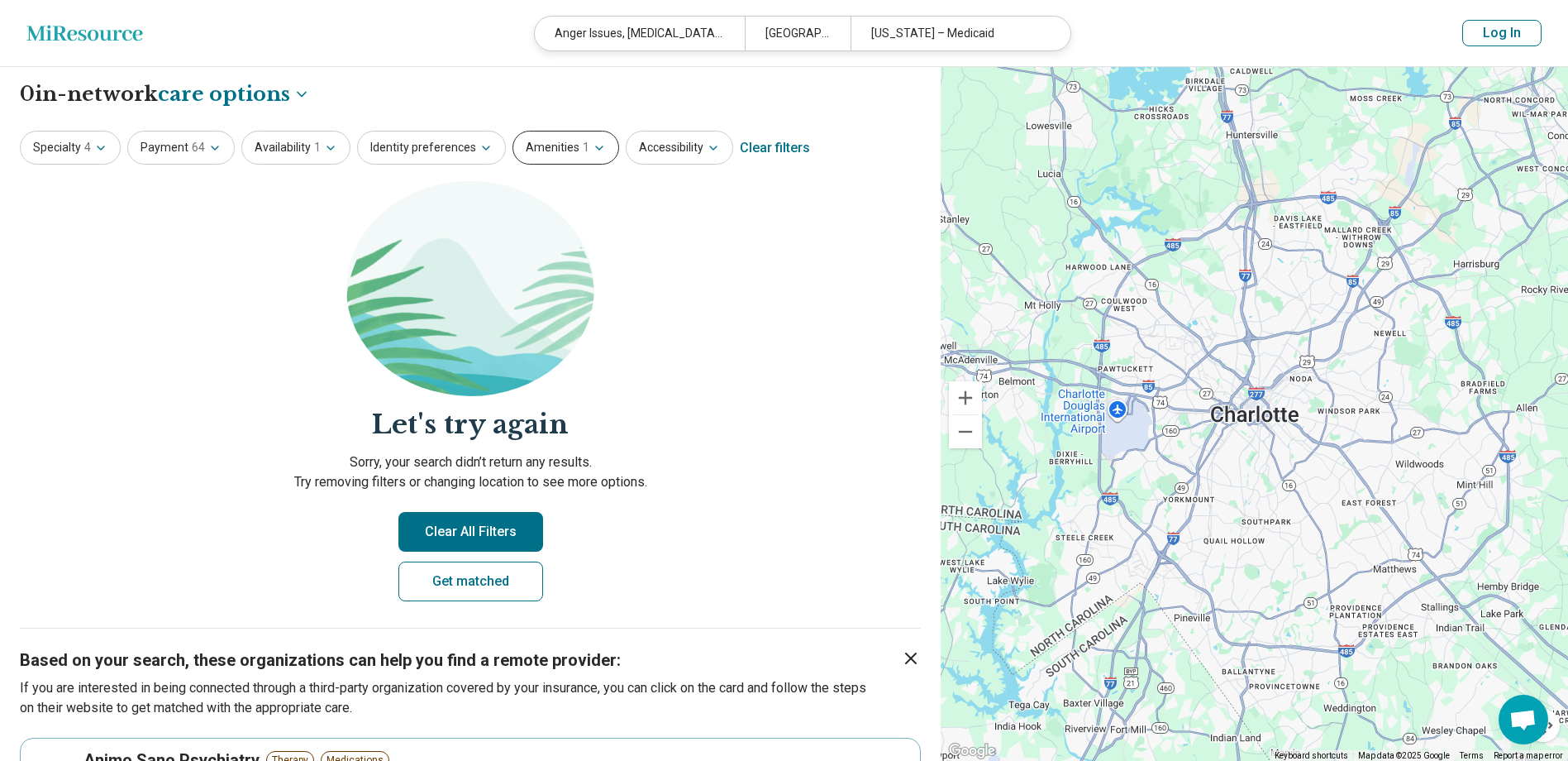
click at [592, 152] on icon "button" at bounding box center [599, 148] width 13 height 13
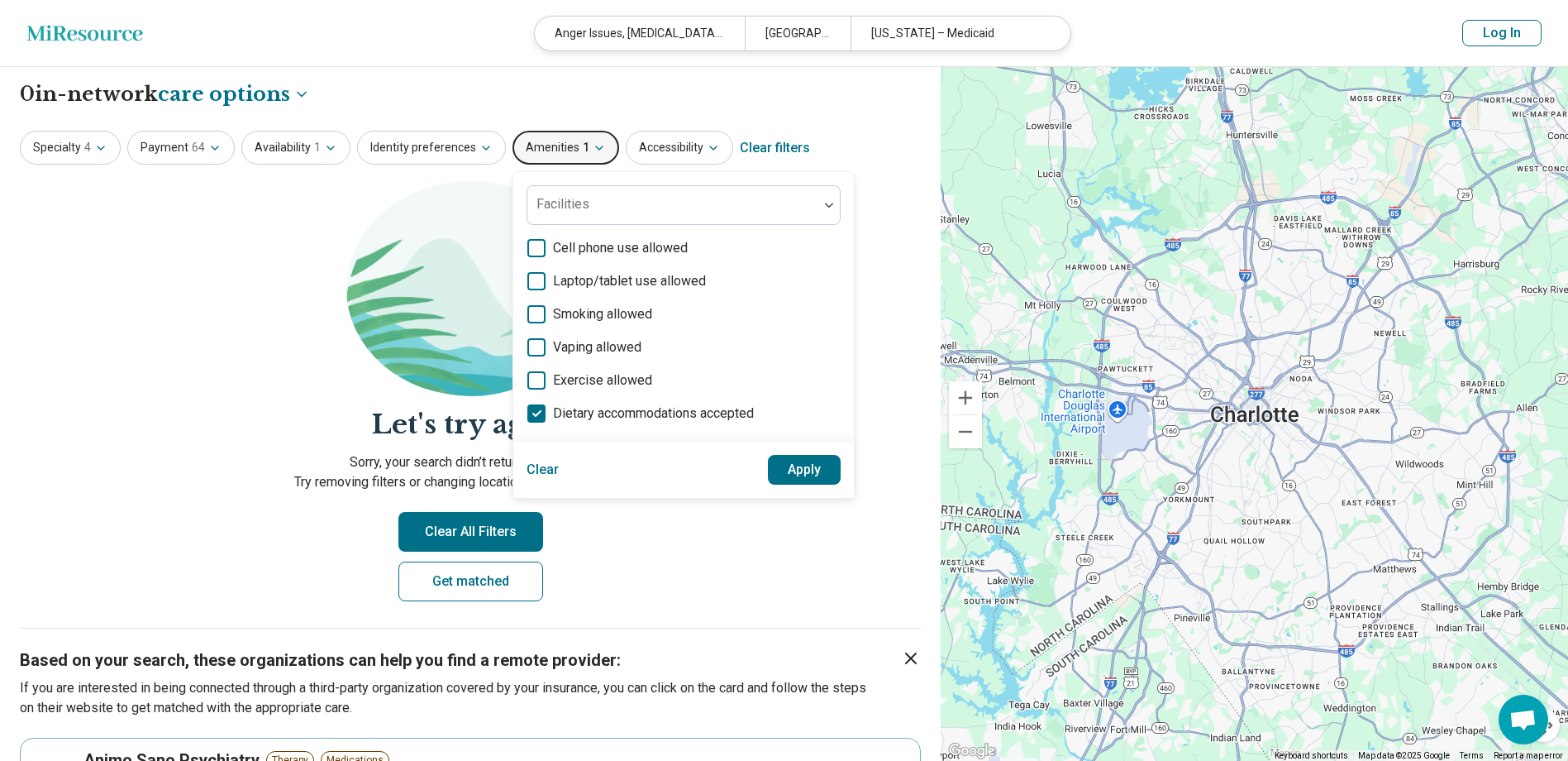
click at [528, 412] on icon at bounding box center [537, 413] width 18 height 18
click at [768, 467] on button "Apply" at bounding box center [805, 469] width 73 height 30
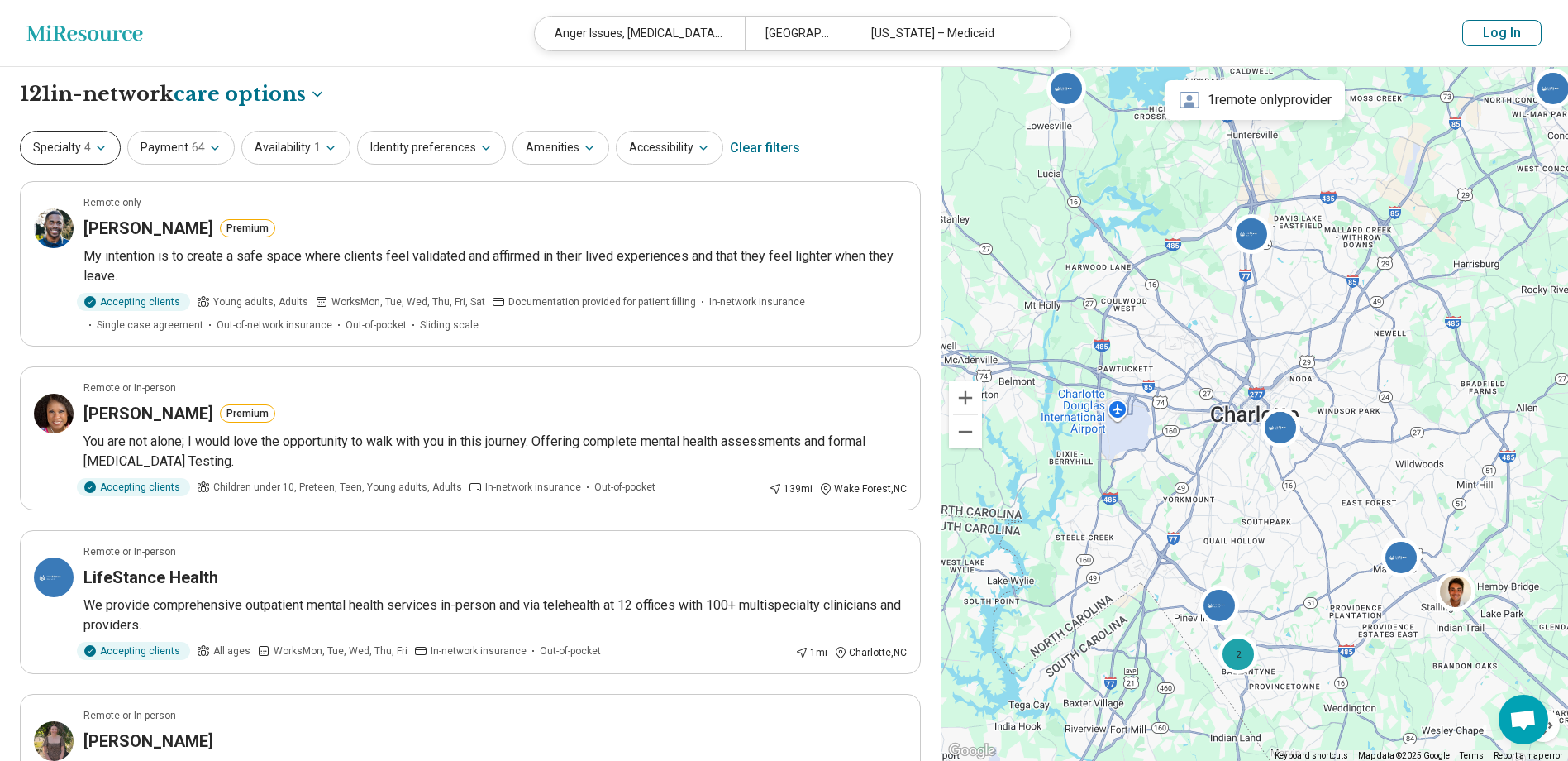
click at [100, 142] on icon "button" at bounding box center [101, 148] width 13 height 13
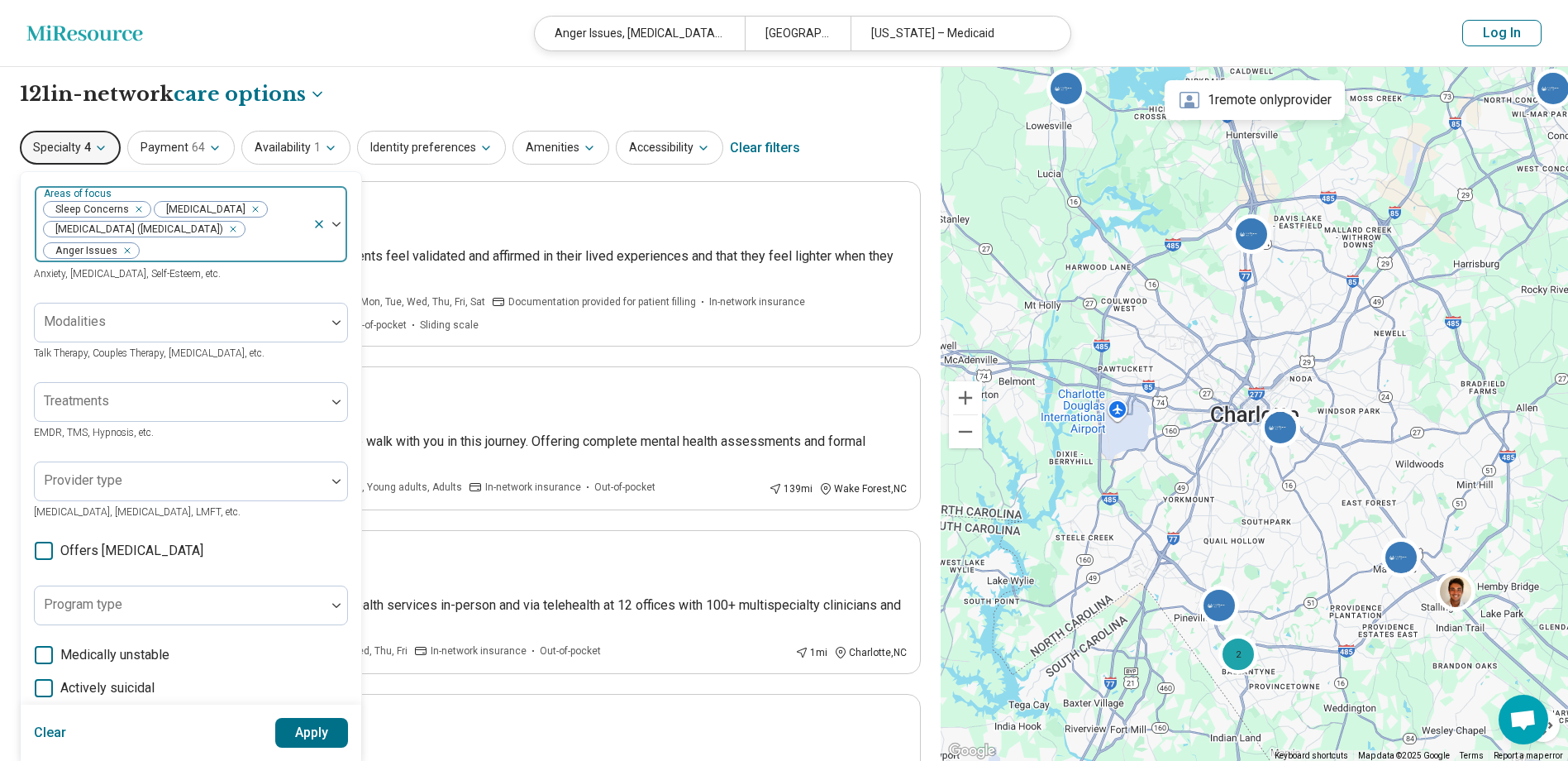
click at [223, 262] on div at bounding box center [223, 250] width 165 height 23
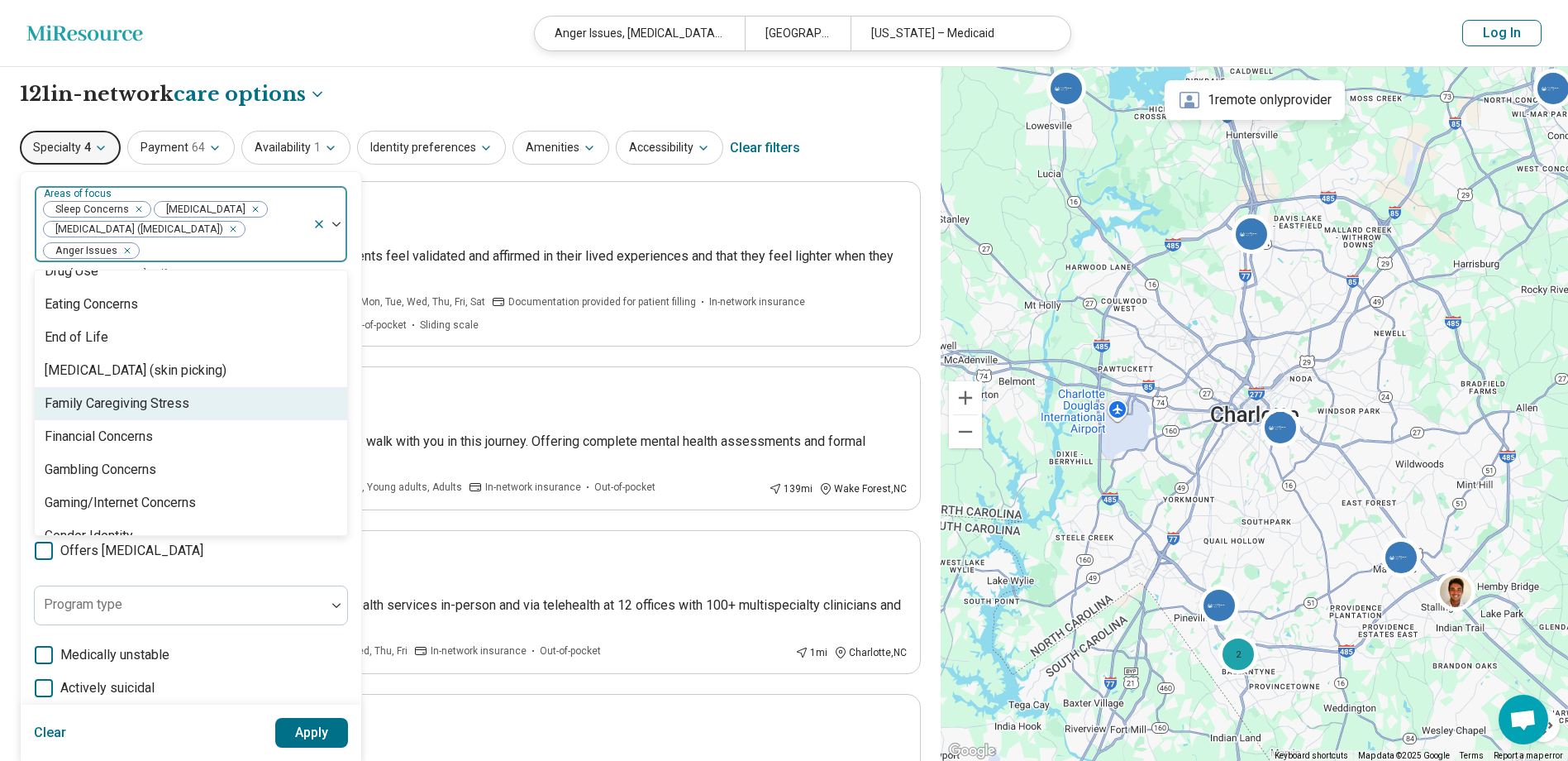
scroll to position [992, 0]
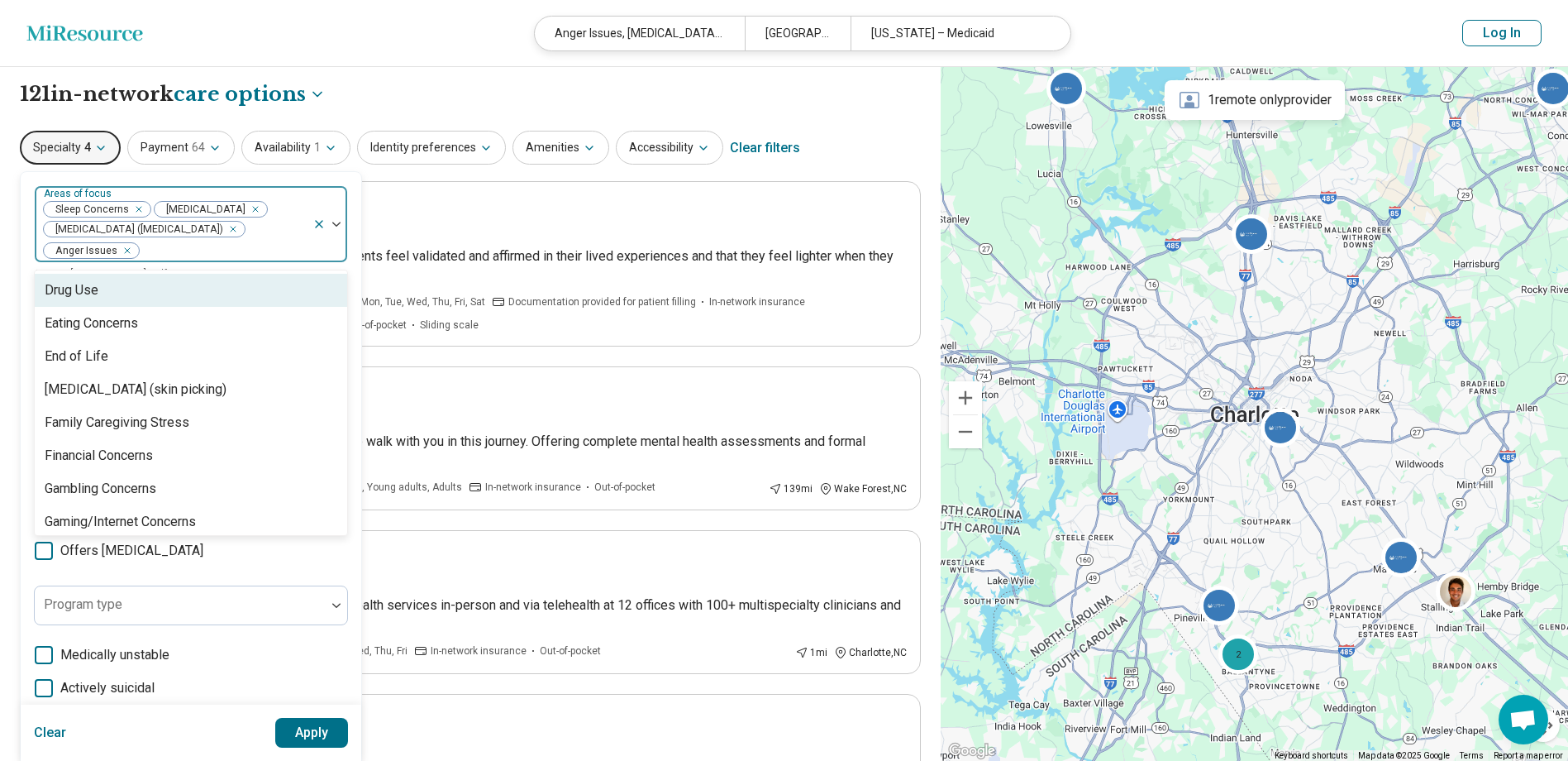
click at [126, 281] on div "Drug Use" at bounding box center [191, 290] width 313 height 33
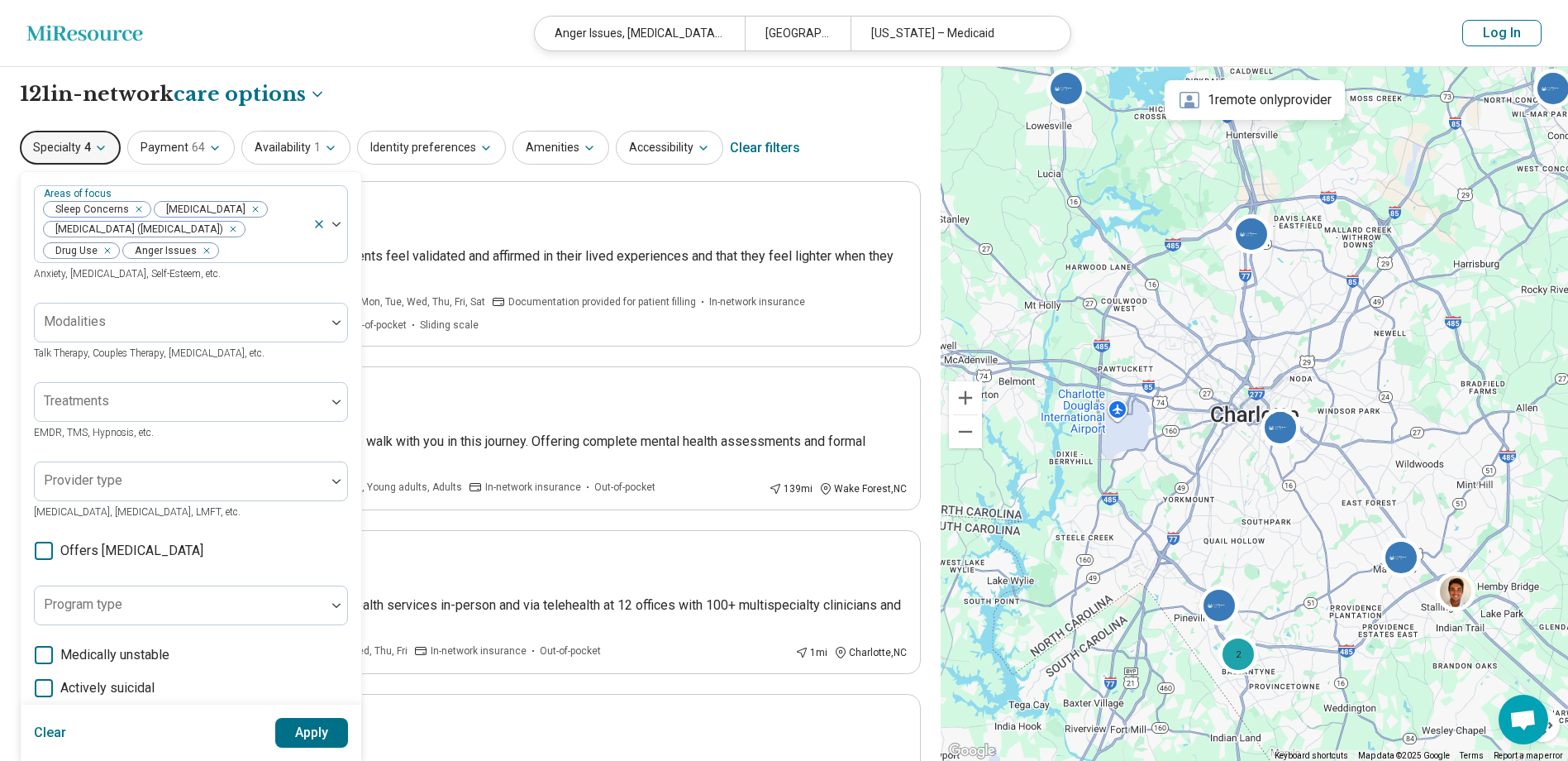
click at [301, 723] on button "Apply" at bounding box center [312, 733] width 73 height 30
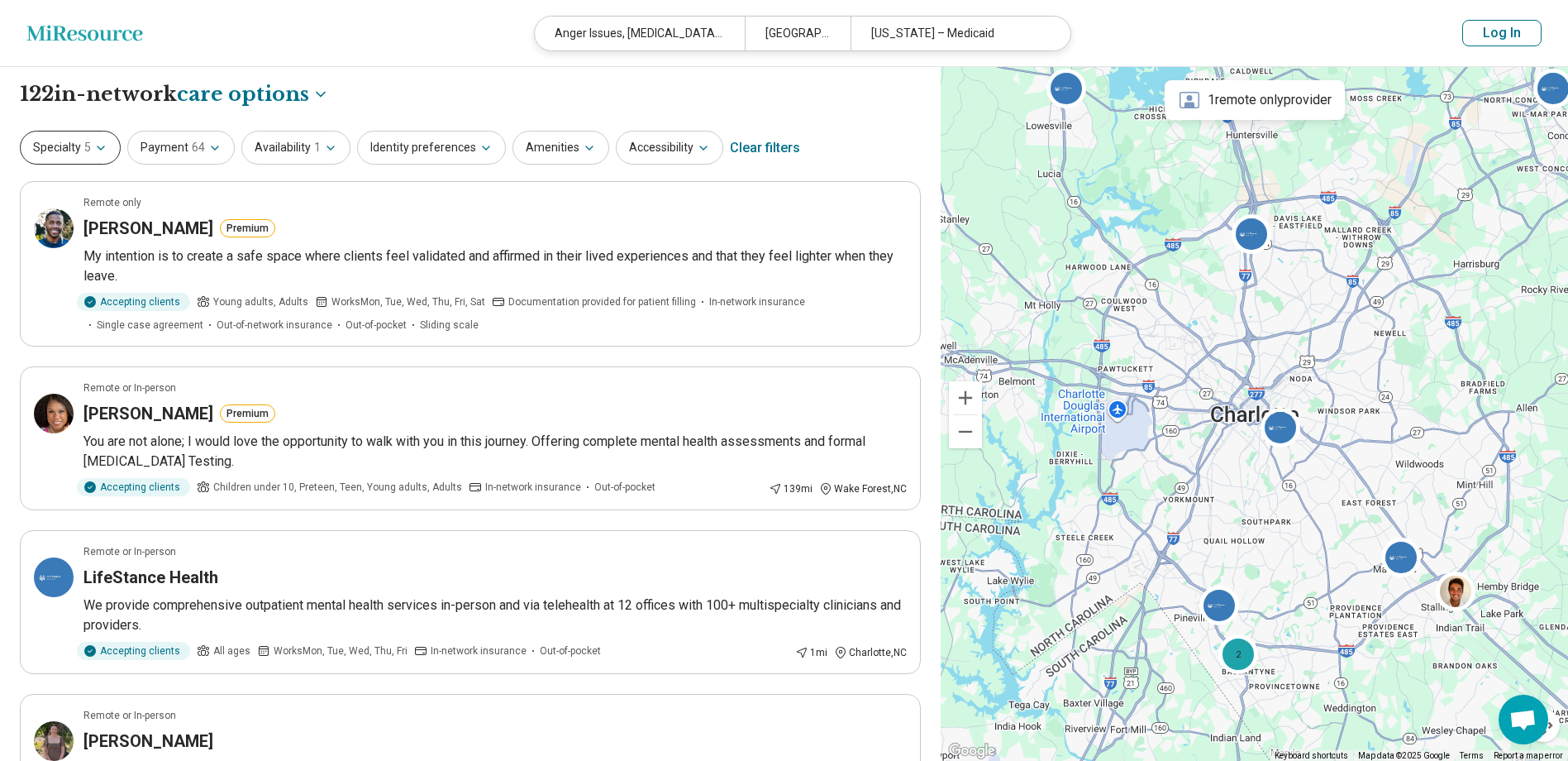
click at [100, 145] on icon "button" at bounding box center [101, 148] width 13 height 13
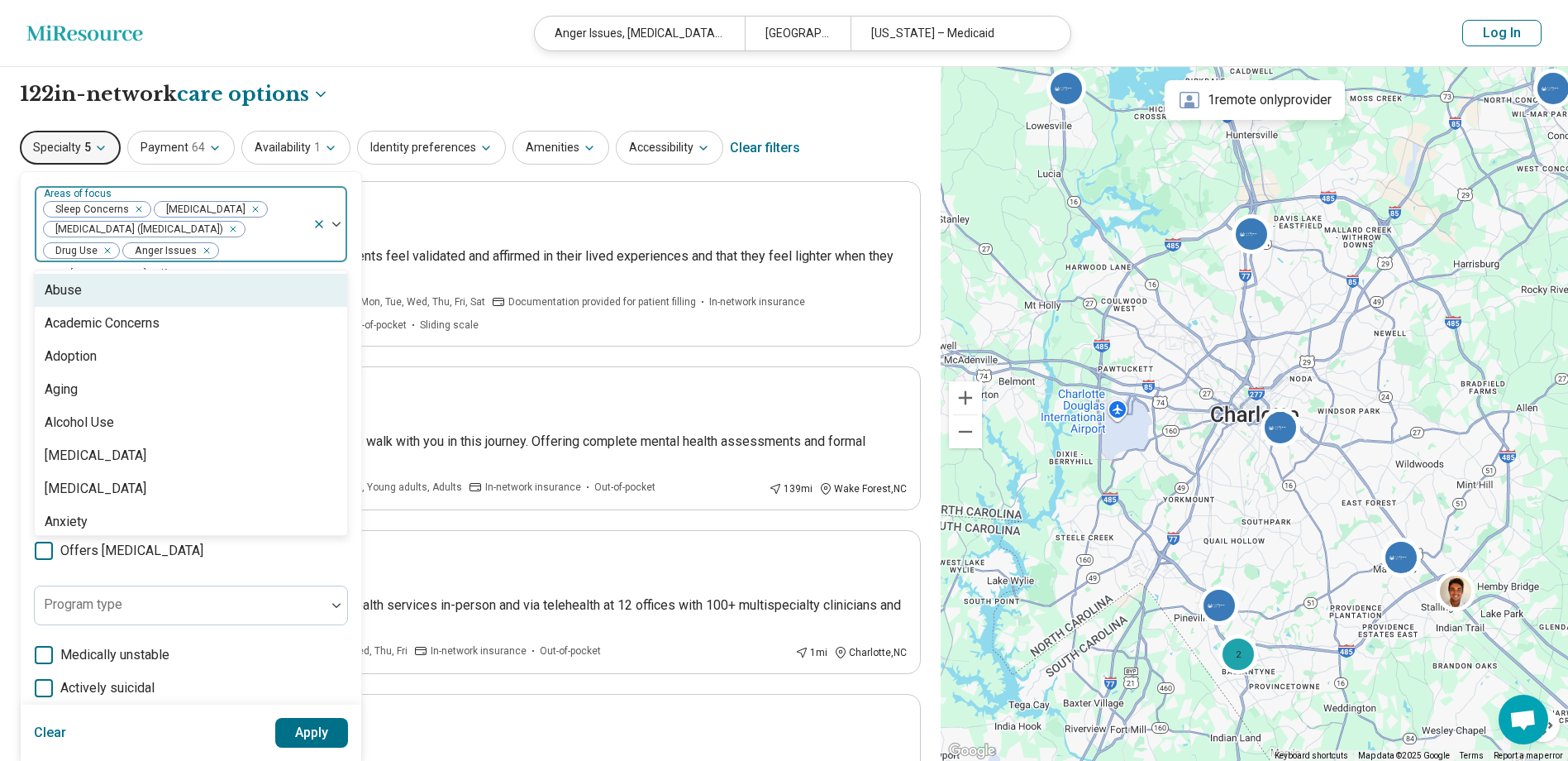
click at [236, 253] on div at bounding box center [262, 250] width 86 height 23
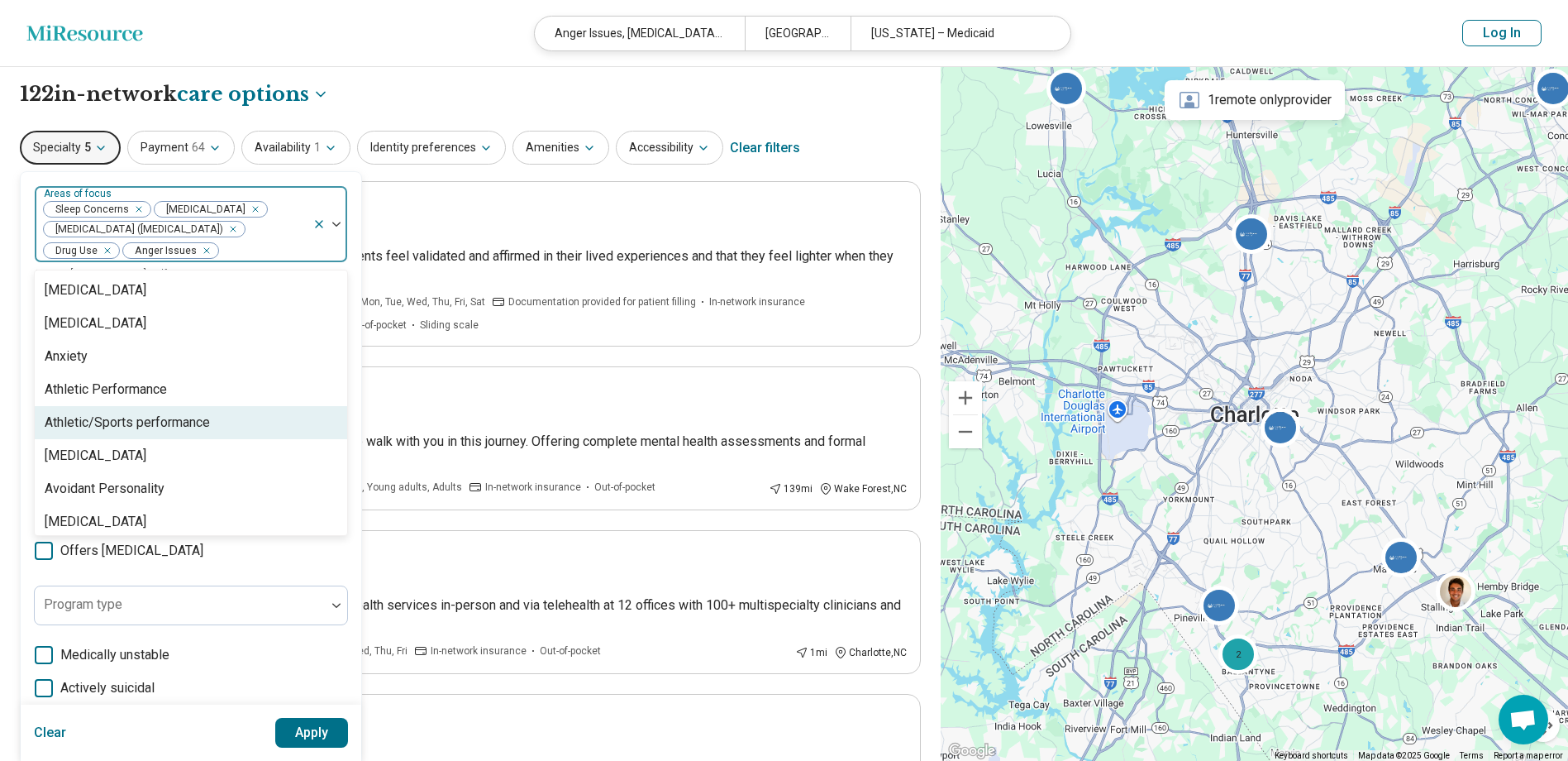
scroll to position [248, 0]
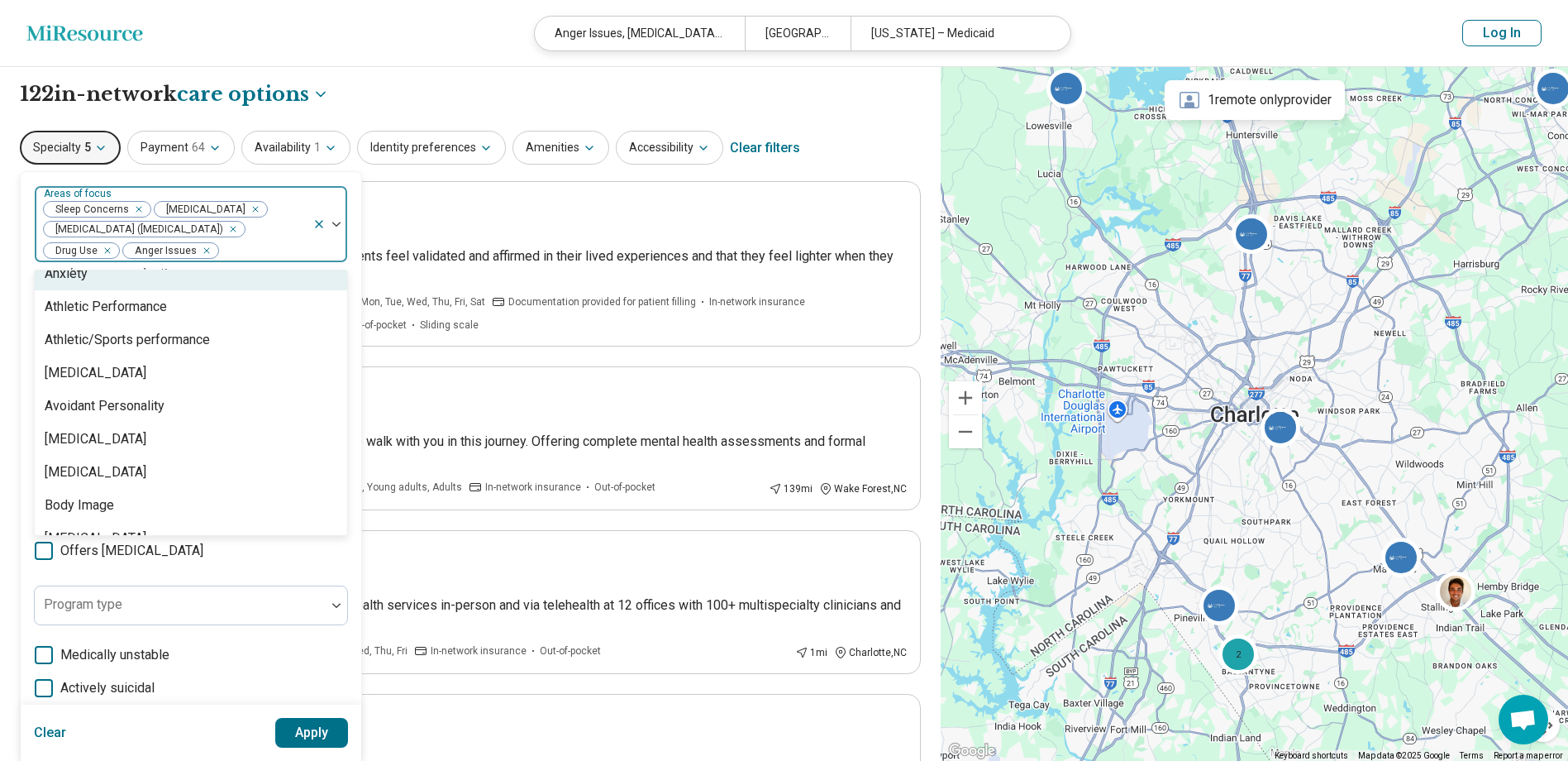
click at [108, 250] on icon "Remove [object Object]" at bounding box center [103, 251] width 12 height 12
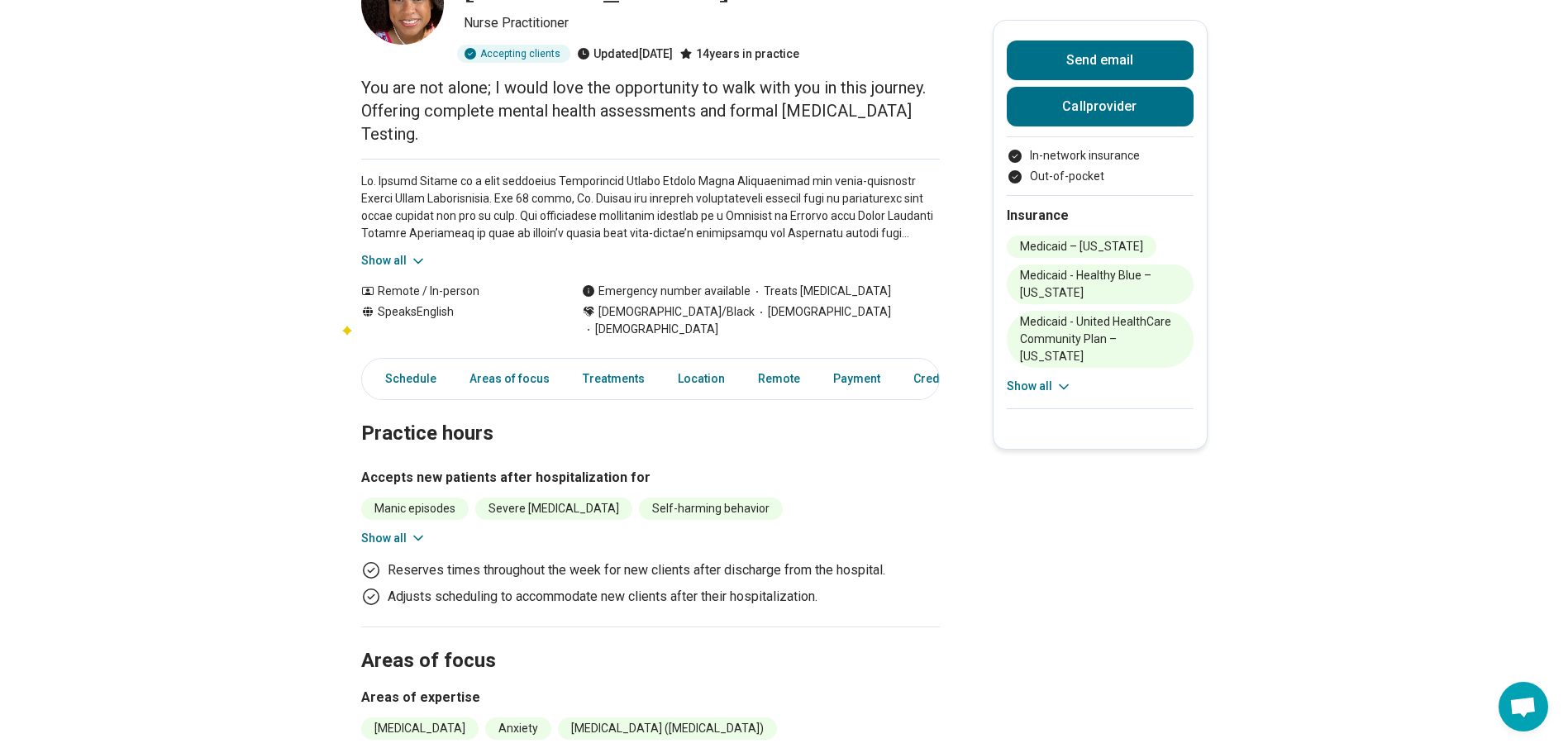
scroll to position [166, 0]
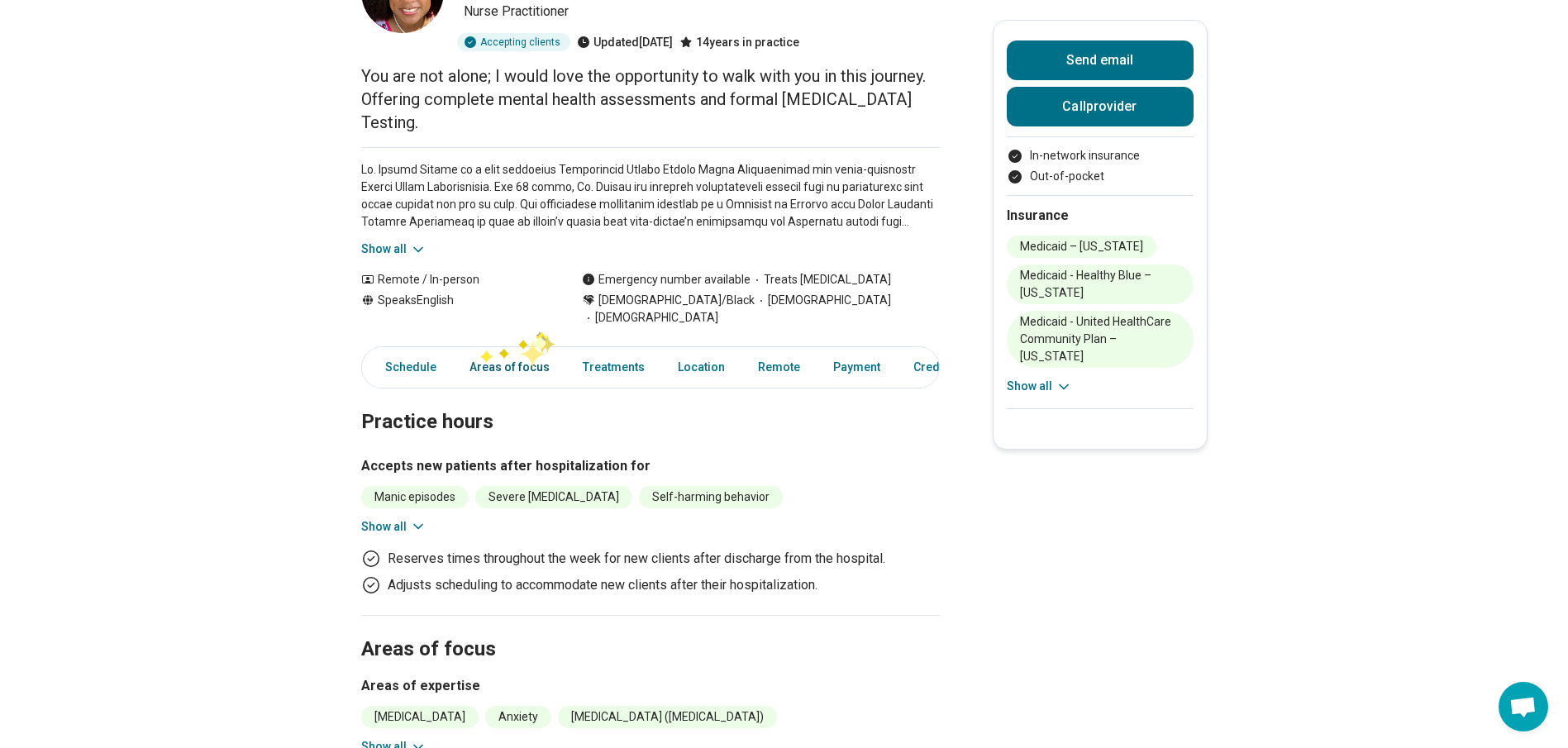
click at [532, 350] on link "Areas of focus" at bounding box center [509, 367] width 100 height 34
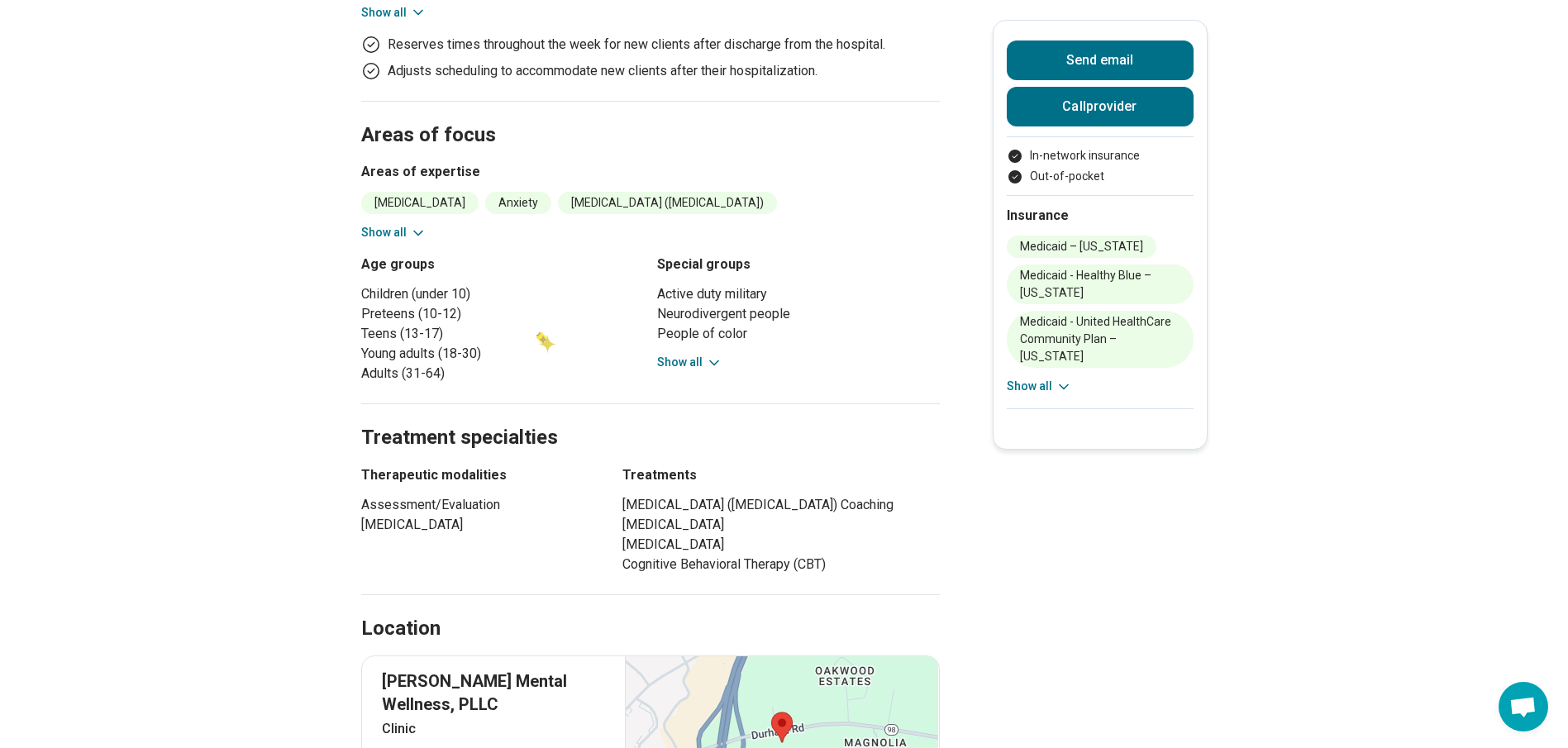
scroll to position [721, 0]
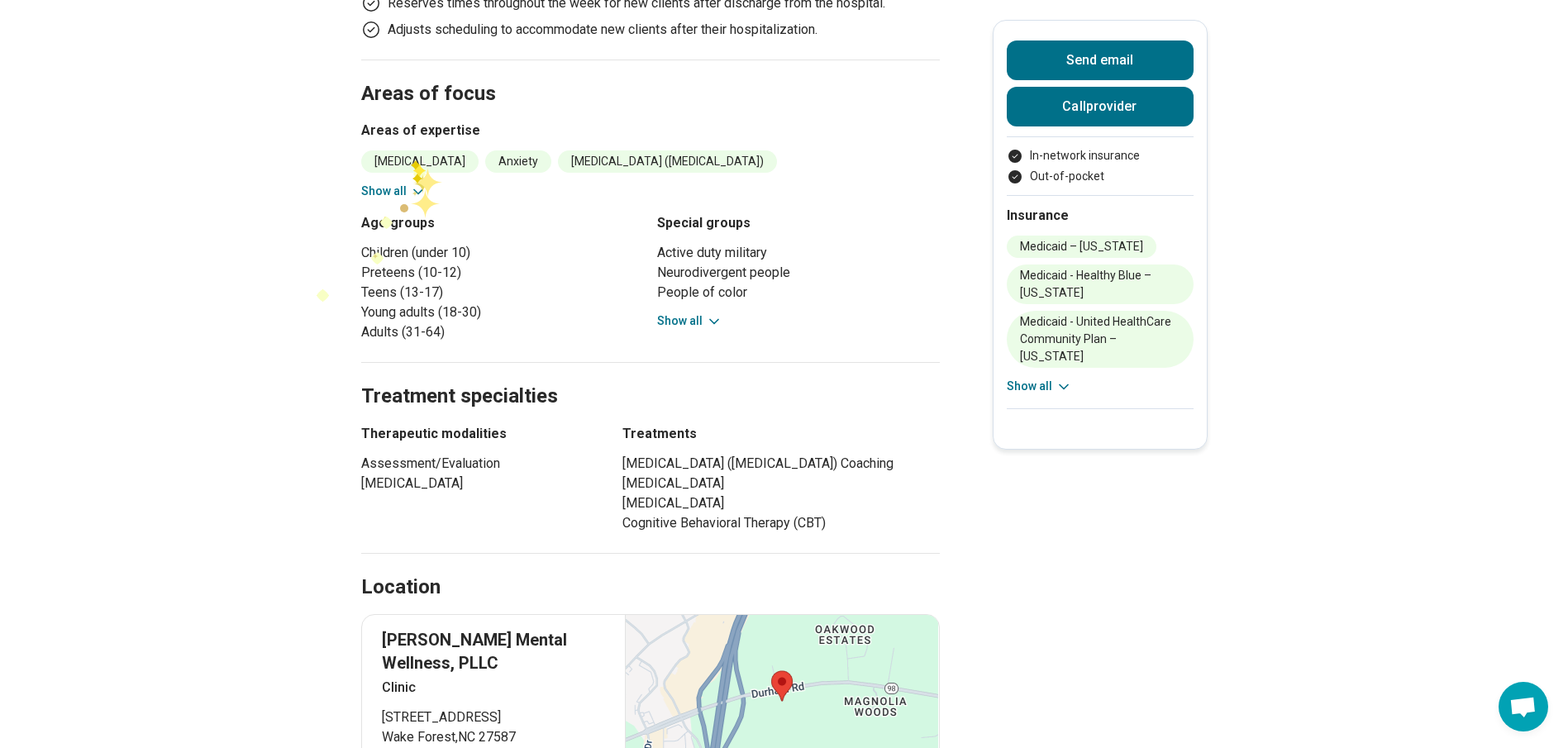
click at [409, 183] on button "Show all" at bounding box center [393, 191] width 65 height 17
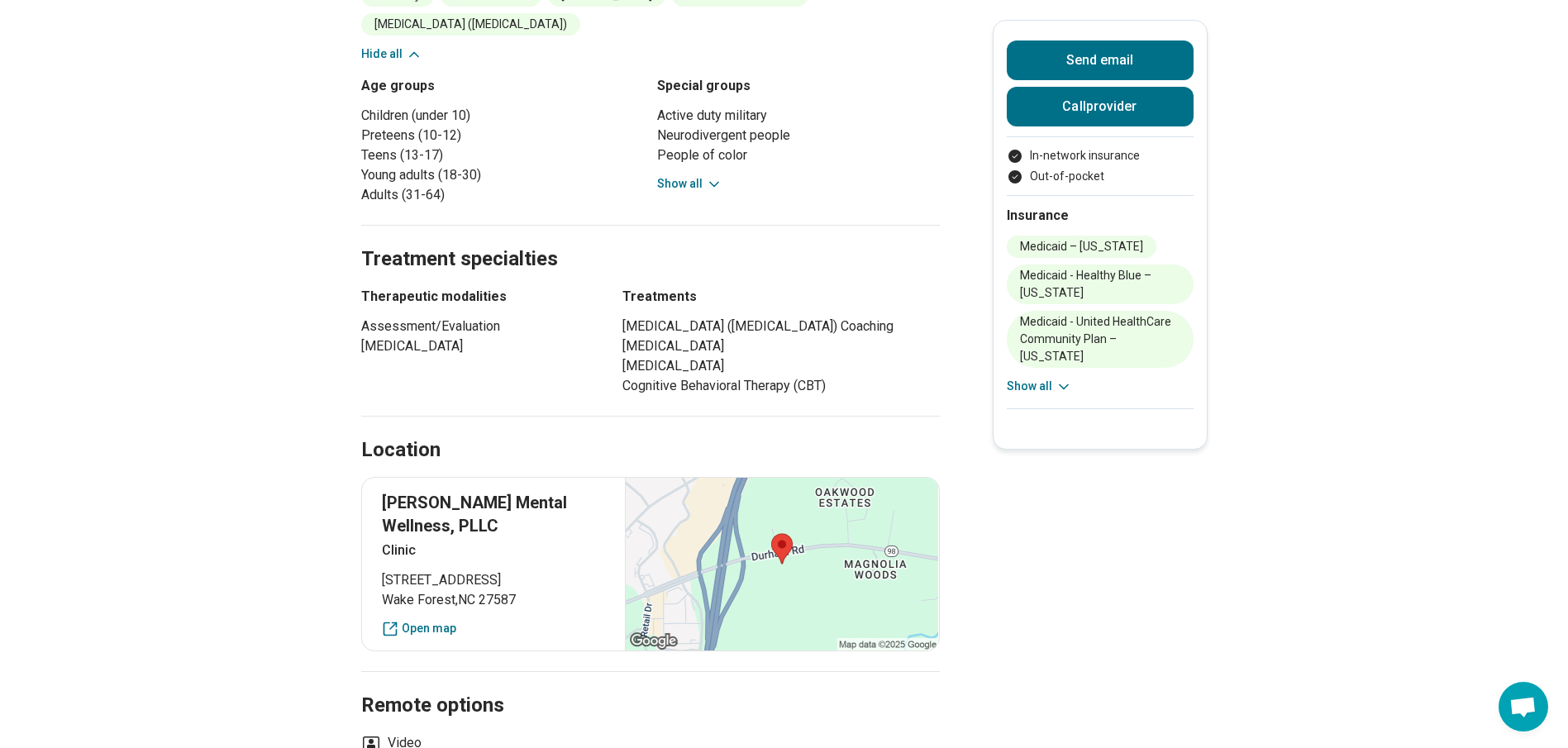
scroll to position [968, 0]
